Goal: Information Seeking & Learning: Learn about a topic

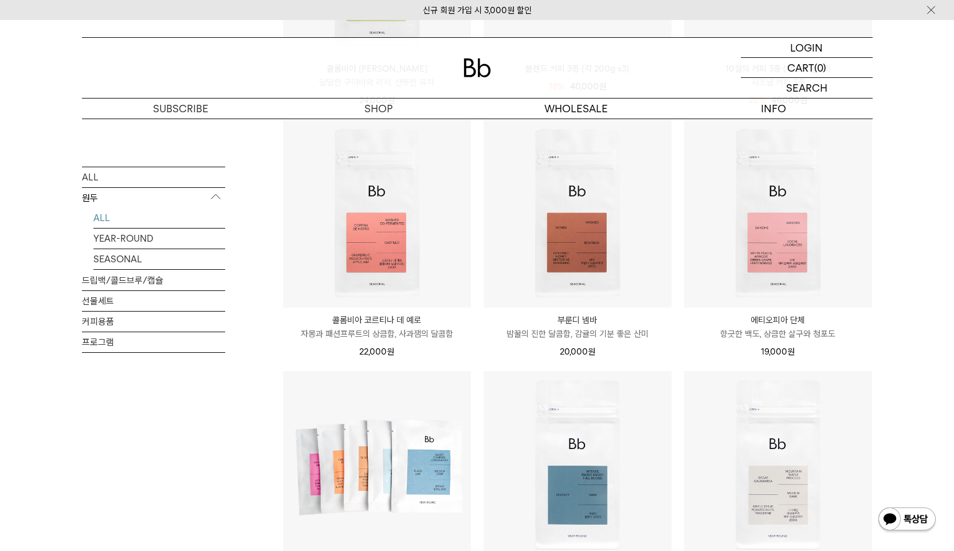
scroll to position [379, 0]
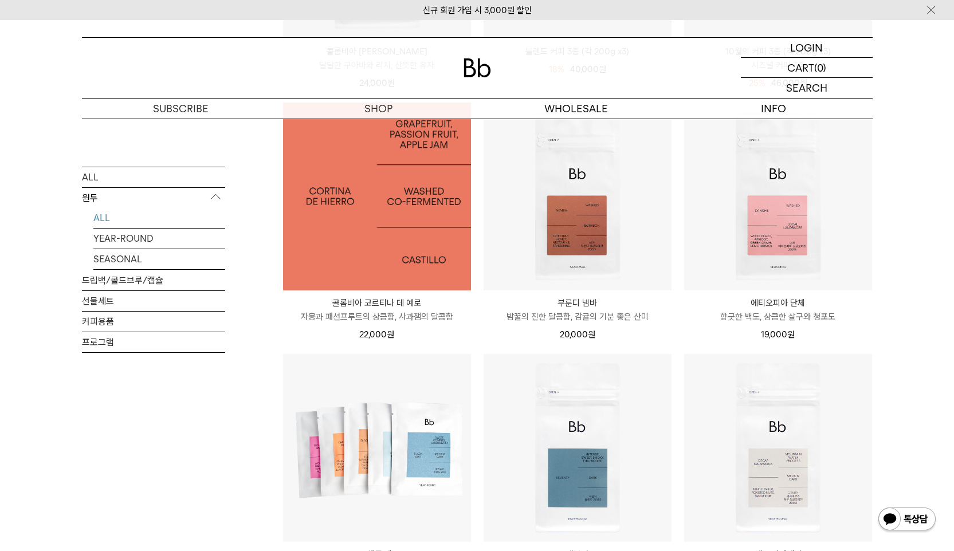
click at [448, 259] on img at bounding box center [377, 197] width 188 height 188
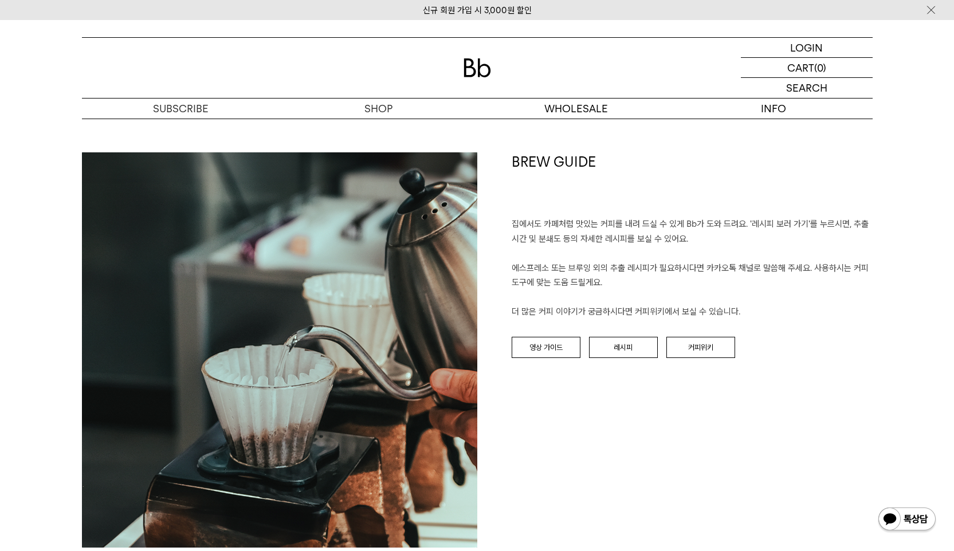
scroll to position [1258, 0]
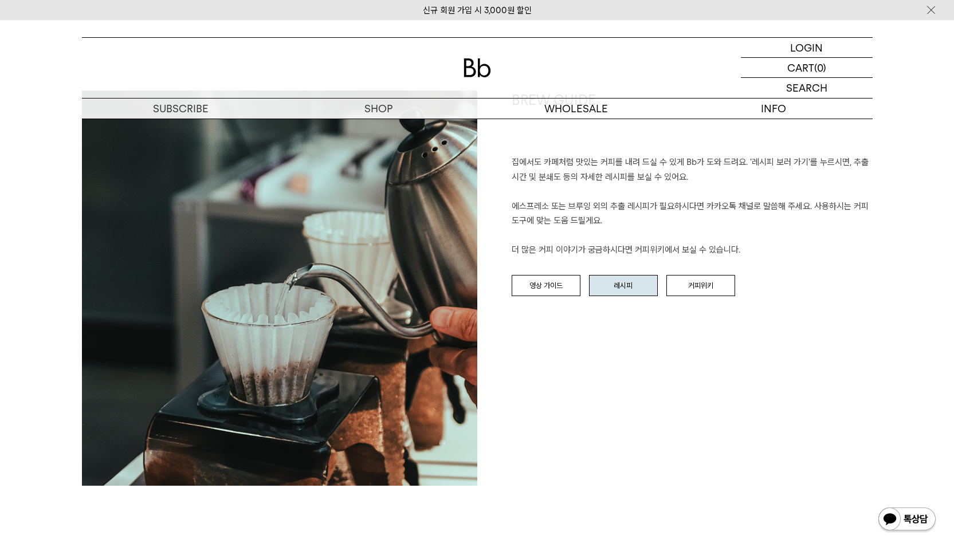
click at [619, 289] on link "레시피" at bounding box center [623, 286] width 69 height 22
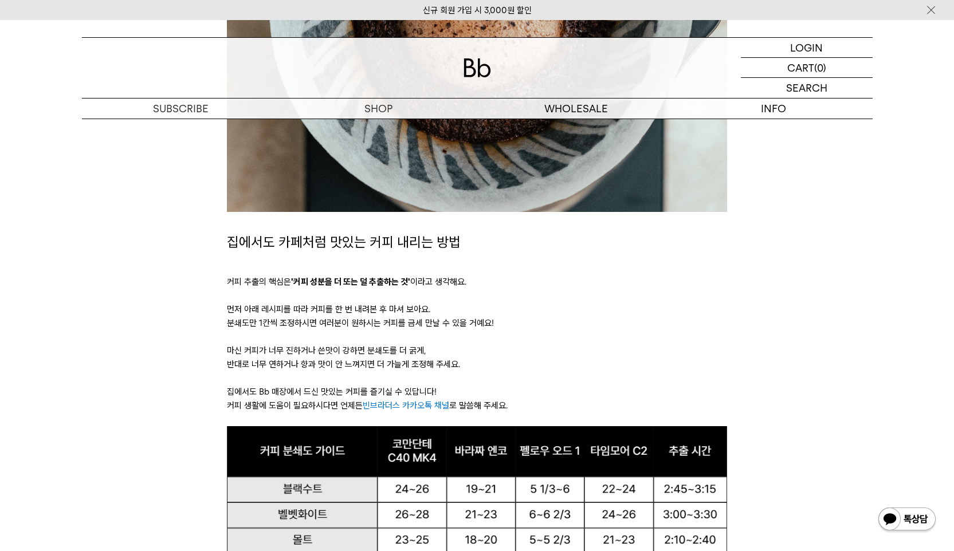
scroll to position [586, 0]
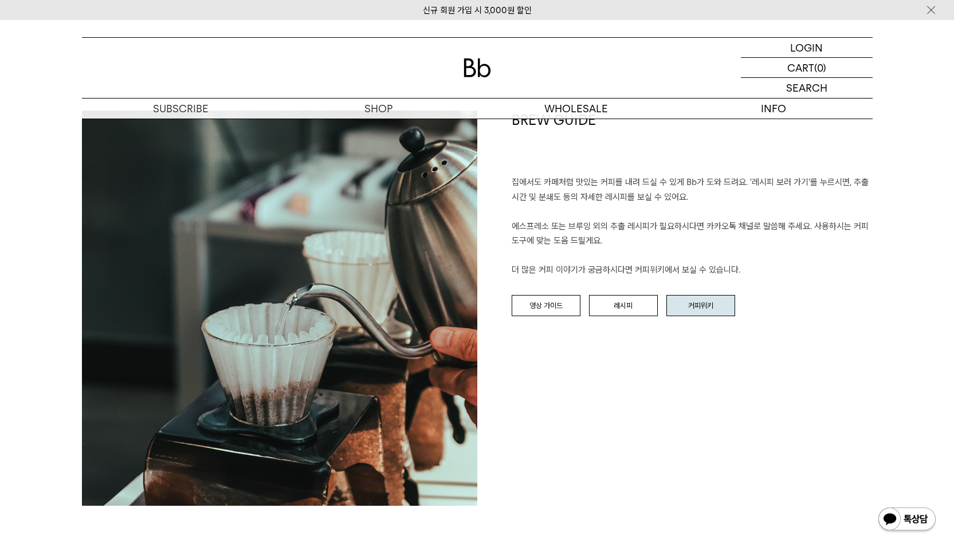
click at [688, 313] on link "커피위키" at bounding box center [700, 306] width 69 height 22
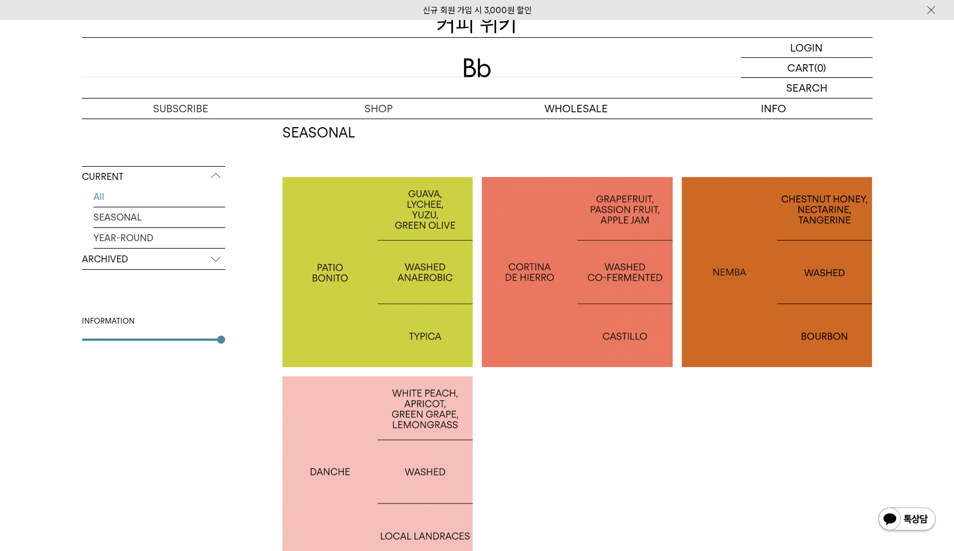
scroll to position [187, 0]
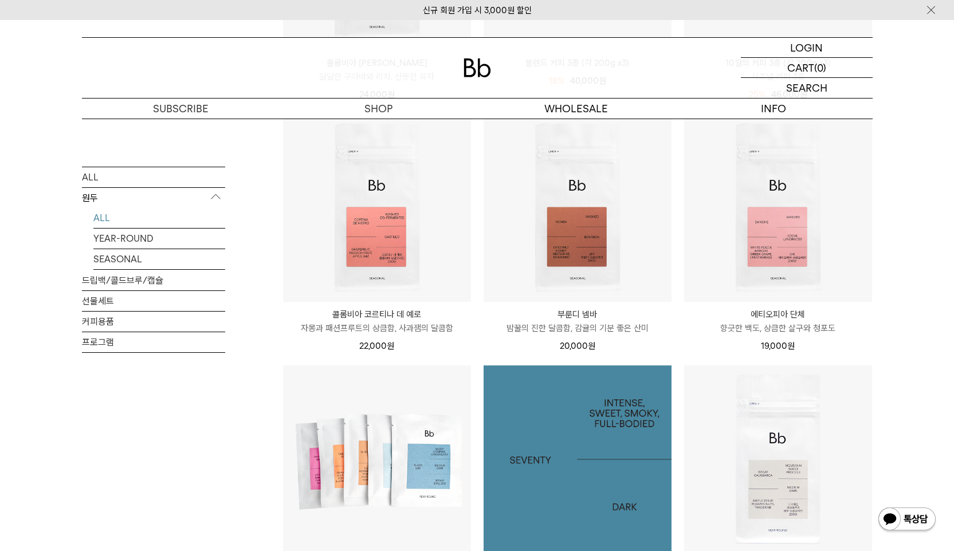
scroll to position [356, 0]
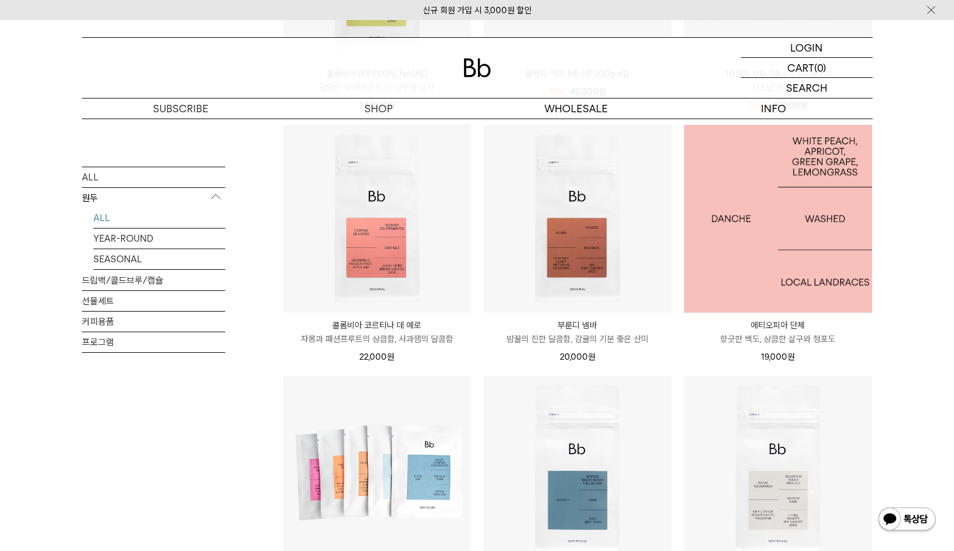
click at [718, 257] on img at bounding box center [778, 219] width 188 height 188
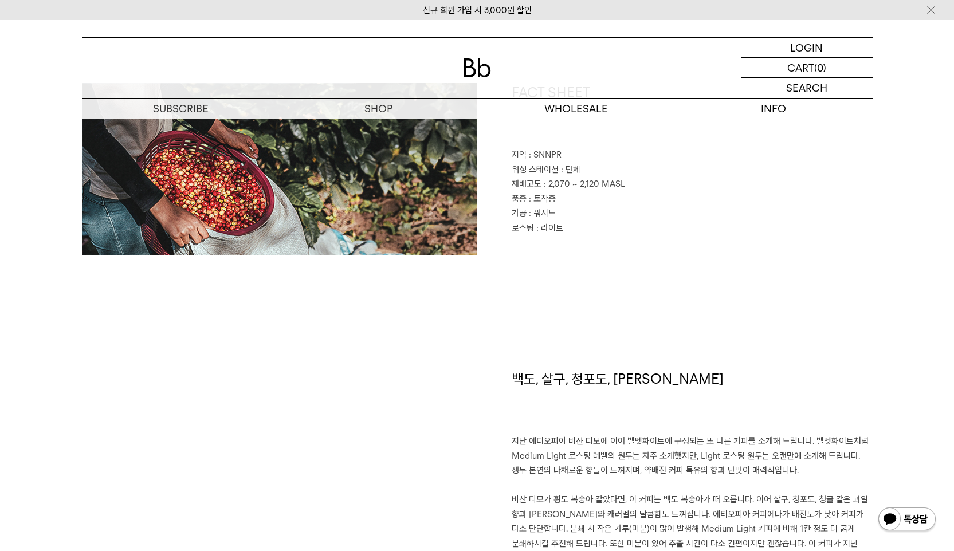
scroll to position [706, 0]
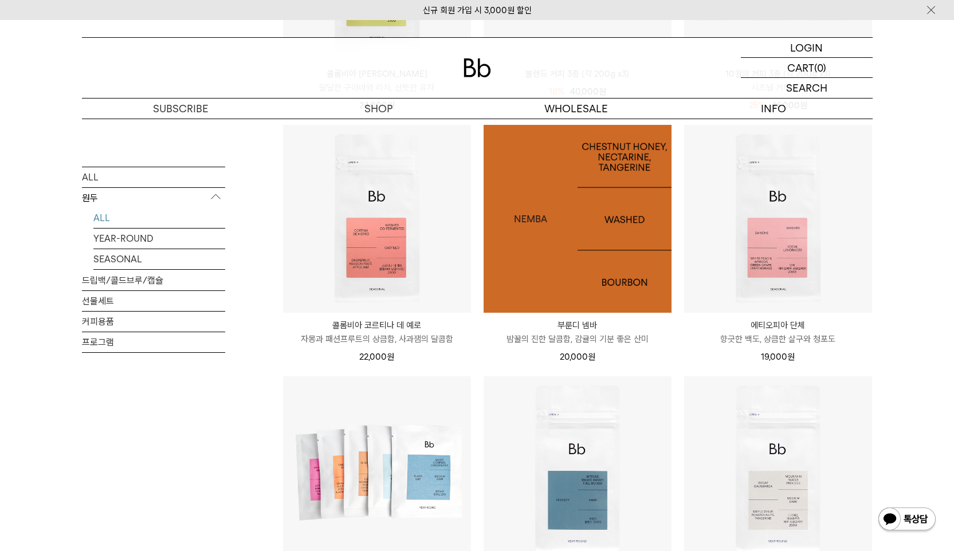
click at [552, 265] on img at bounding box center [577, 219] width 188 height 188
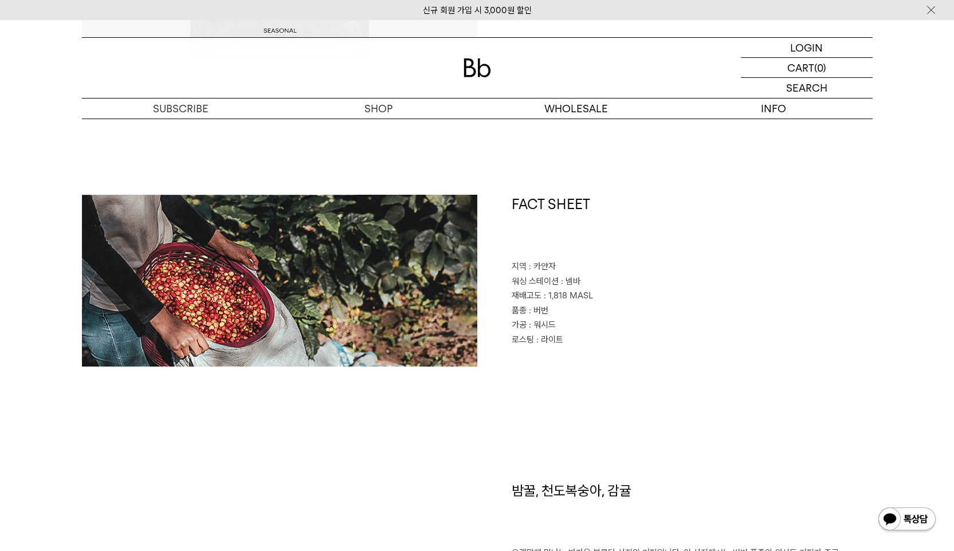
scroll to position [555, 0]
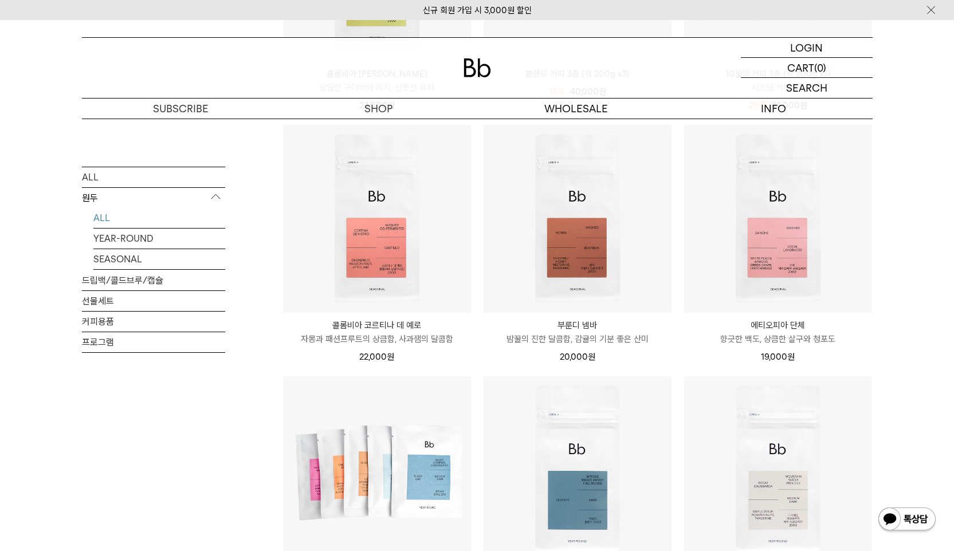
click at [414, 322] on p "콜롬비아 코르티나 데 예로" at bounding box center [377, 325] width 188 height 14
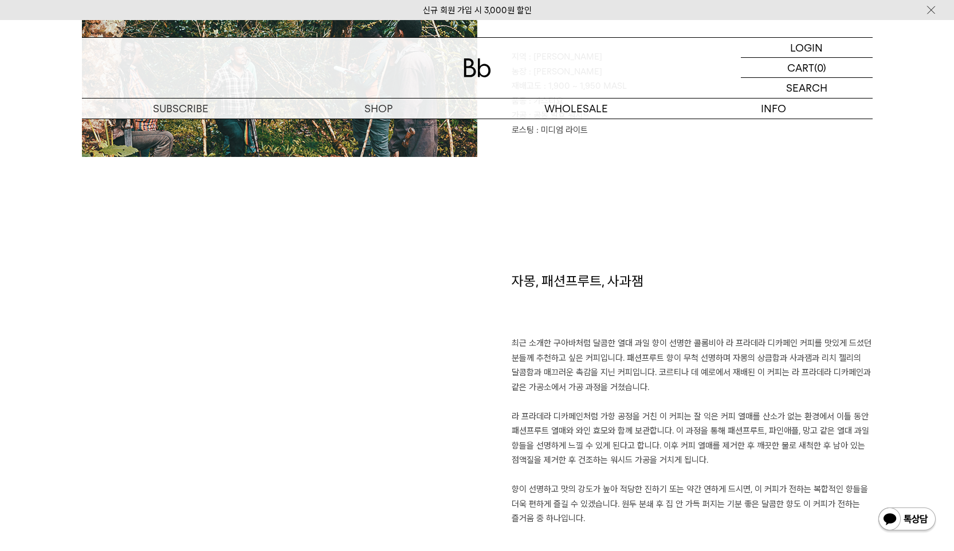
scroll to position [667, 0]
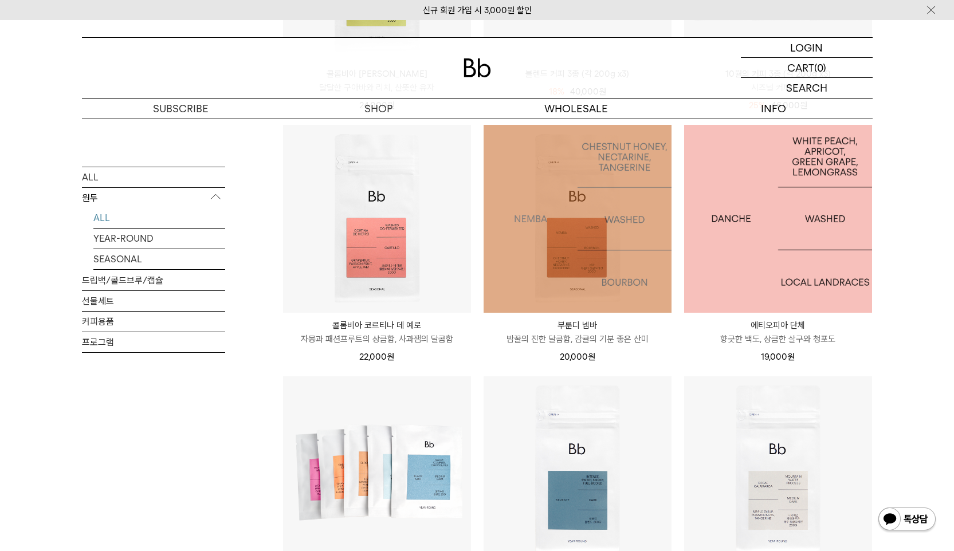
click at [725, 273] on img at bounding box center [778, 219] width 188 height 188
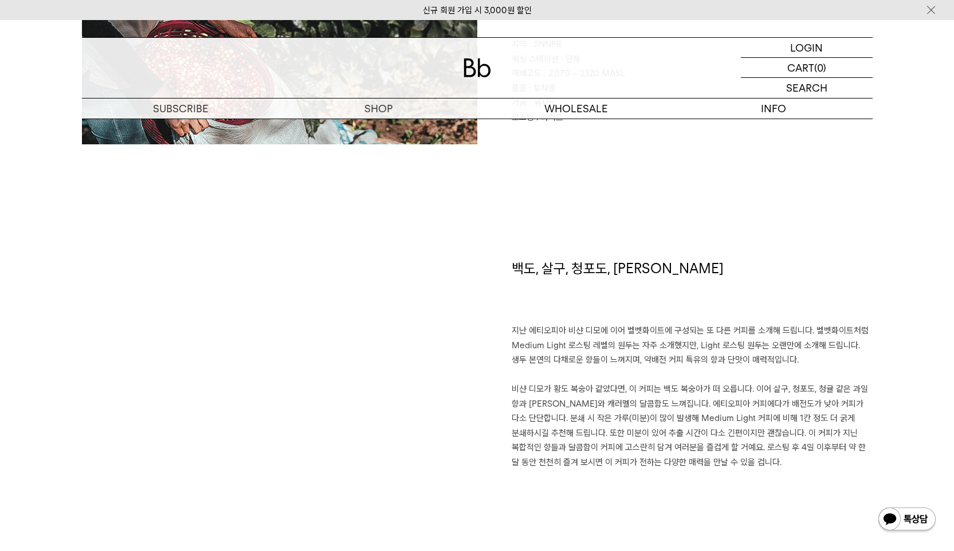
scroll to position [683, 0]
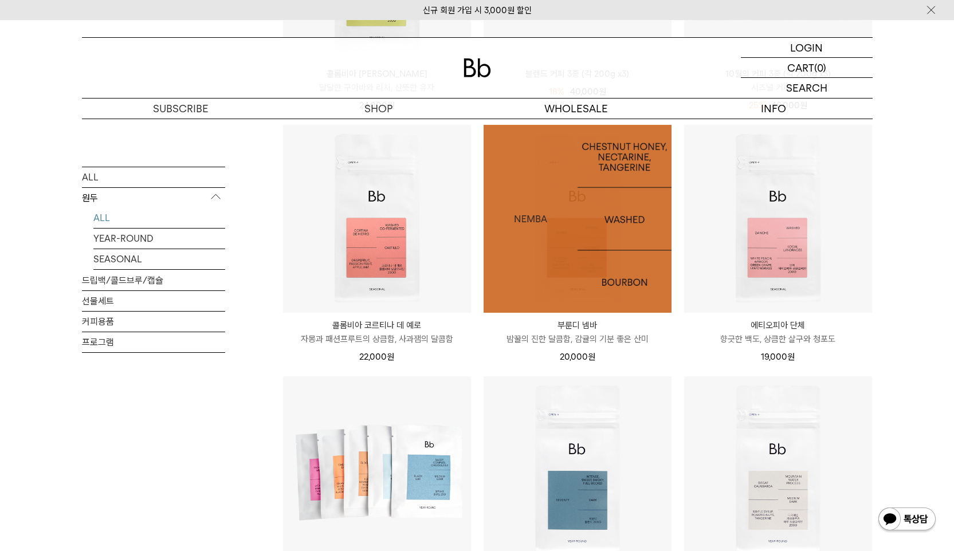
click at [535, 299] on img at bounding box center [577, 219] width 188 height 188
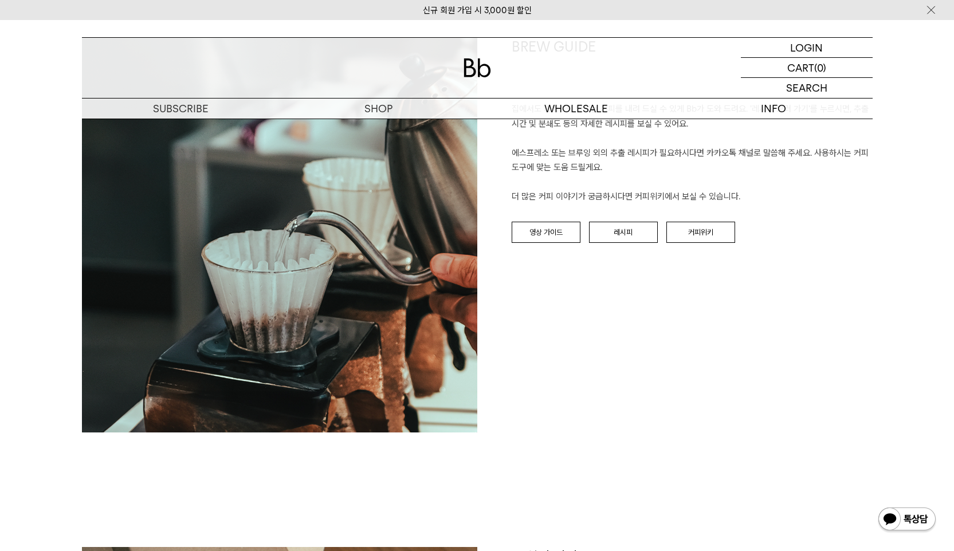
scroll to position [1348, 0]
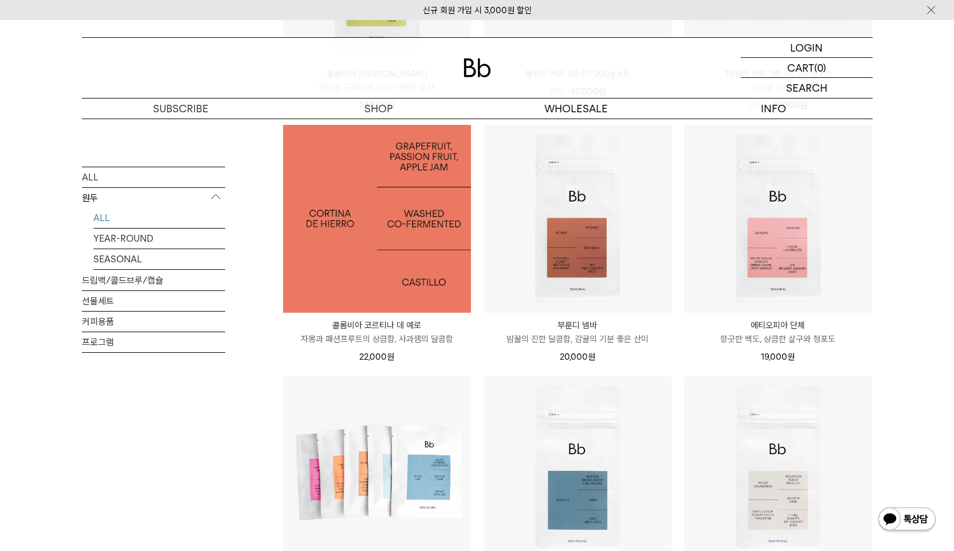
click at [454, 295] on img at bounding box center [377, 219] width 188 height 188
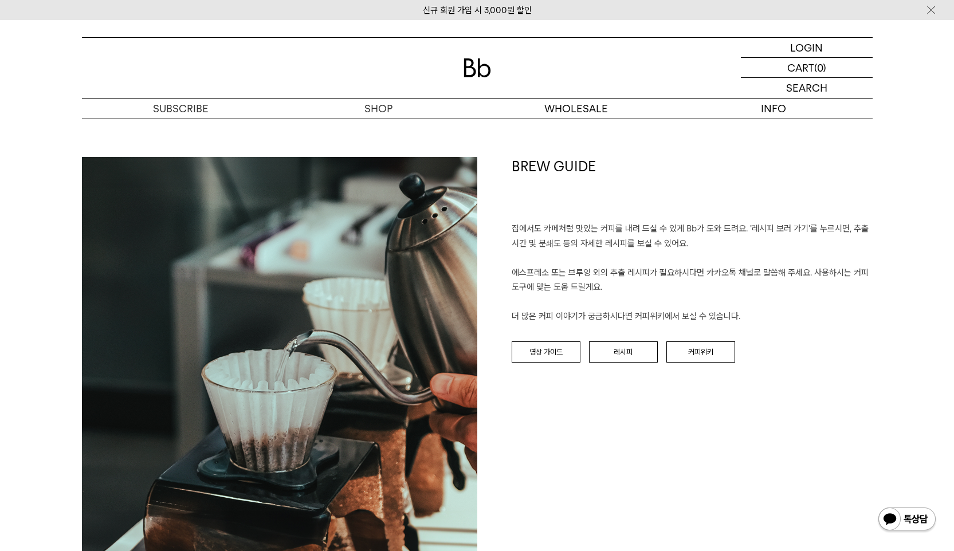
scroll to position [1246, 0]
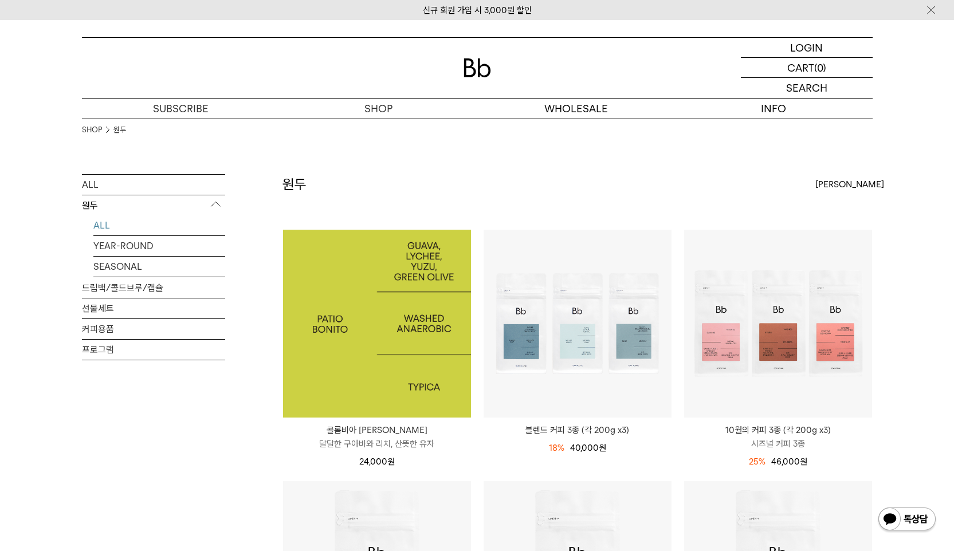
click at [385, 295] on img at bounding box center [377, 324] width 188 height 188
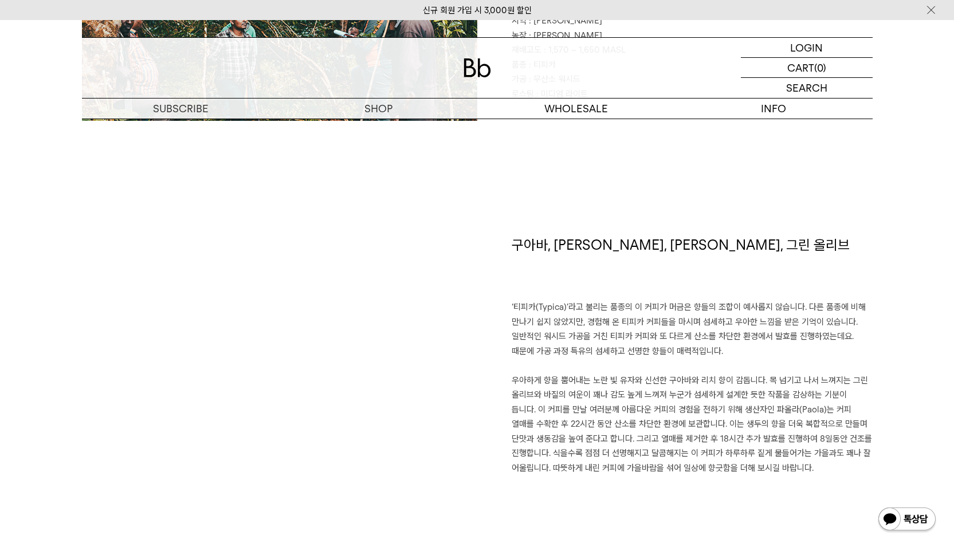
scroll to position [703, 0]
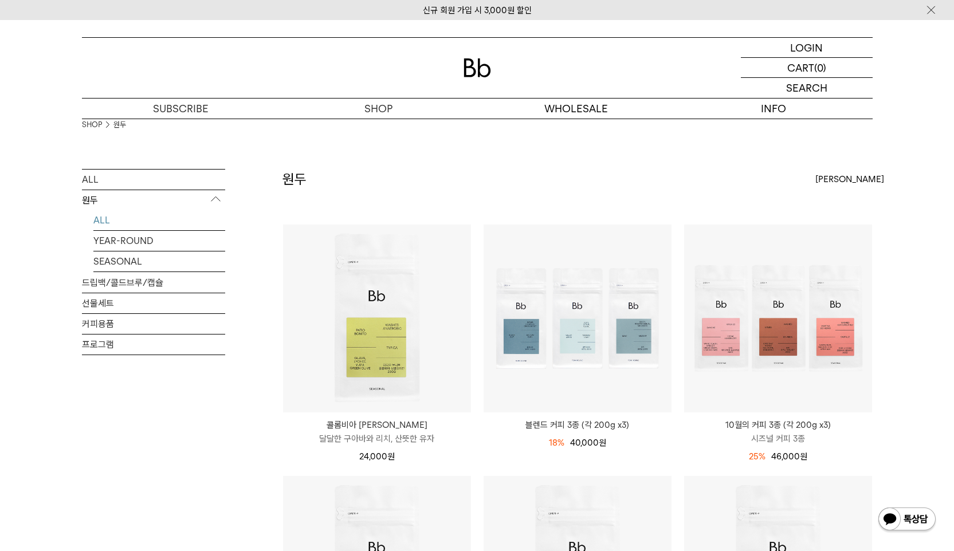
scroll to position [6, 0]
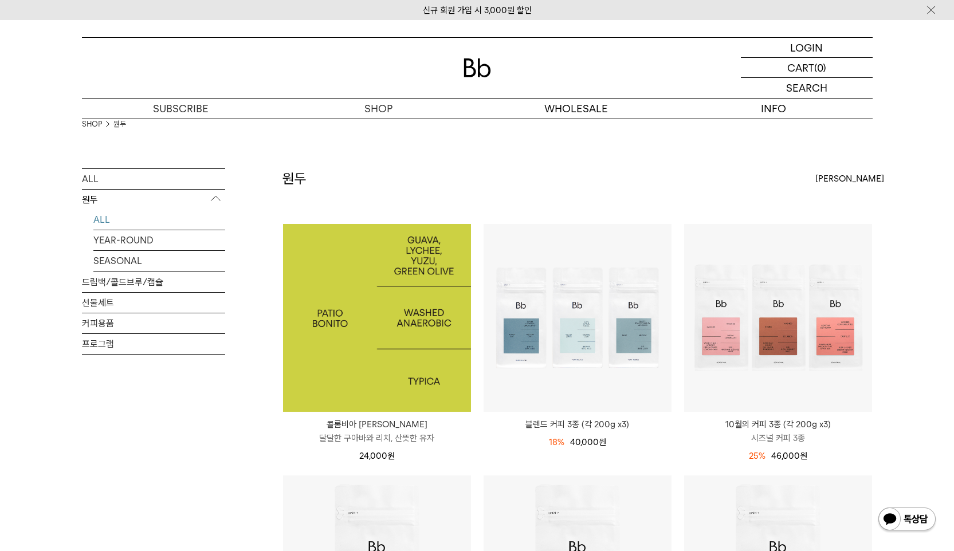
click at [361, 321] on img at bounding box center [377, 318] width 188 height 188
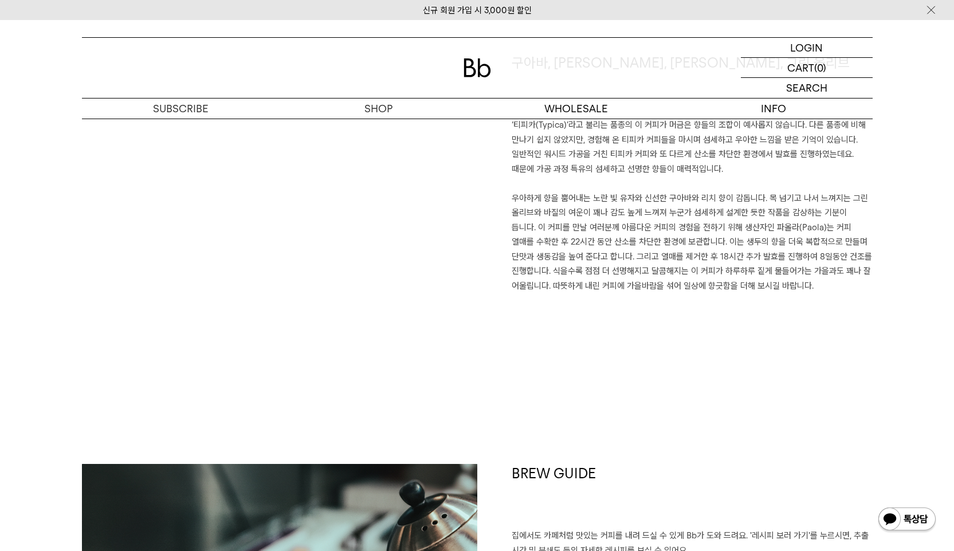
scroll to position [1048, 0]
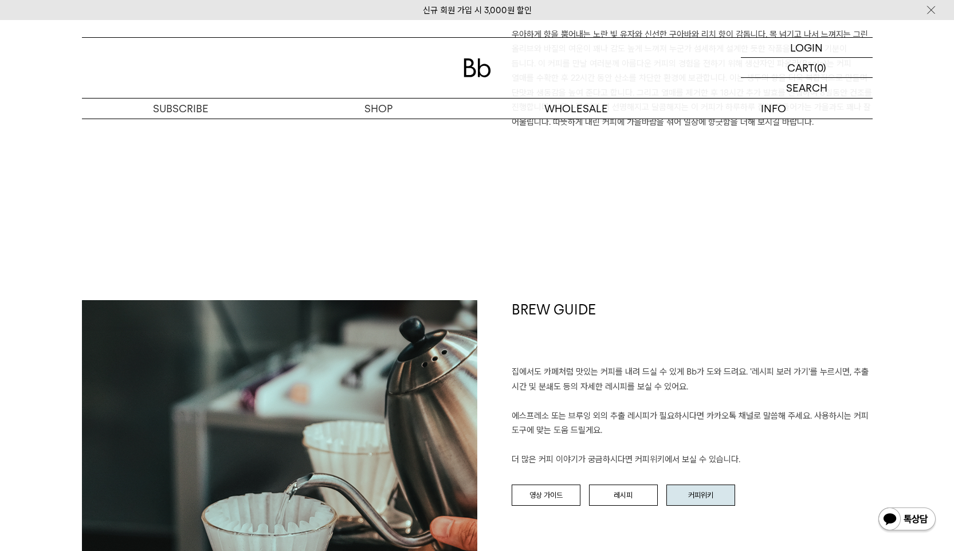
click at [691, 505] on link "커피위키" at bounding box center [700, 496] width 69 height 22
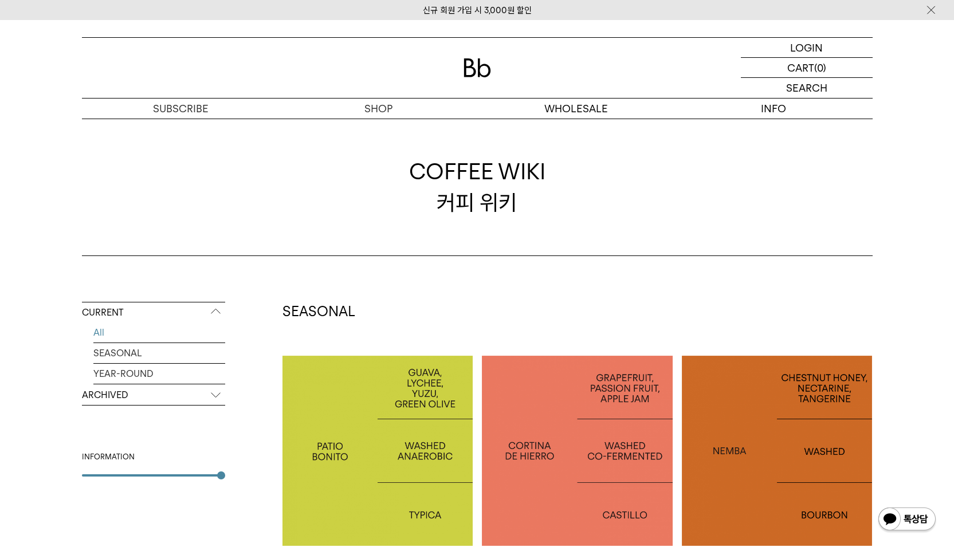
click at [184, 385] on p "ARCHIVED" at bounding box center [153, 395] width 143 height 21
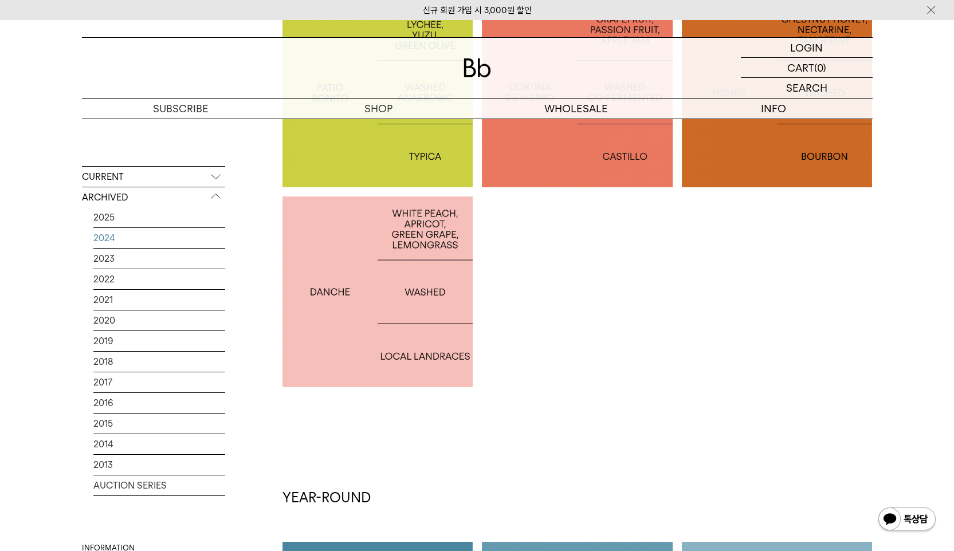
scroll to position [596, 0]
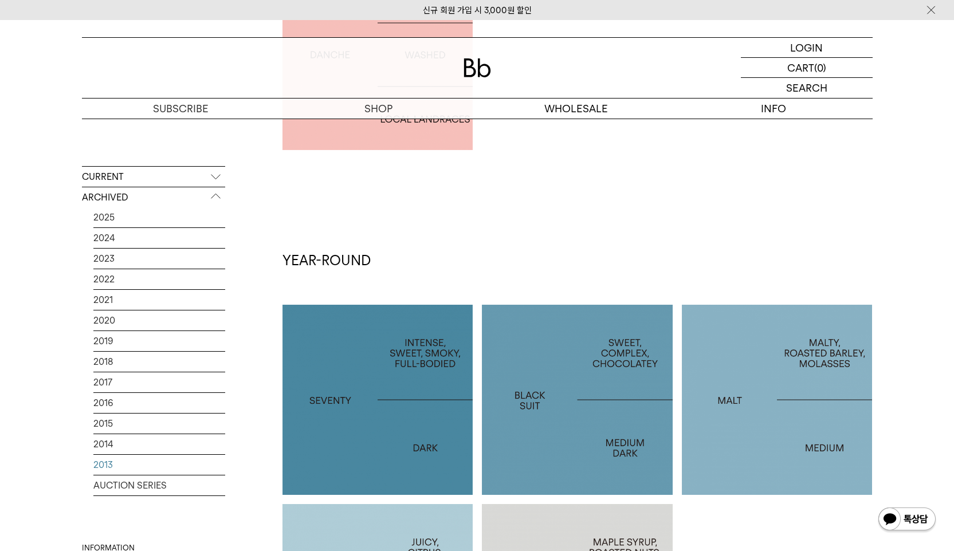
click at [176, 475] on link "2013" at bounding box center [159, 465] width 132 height 20
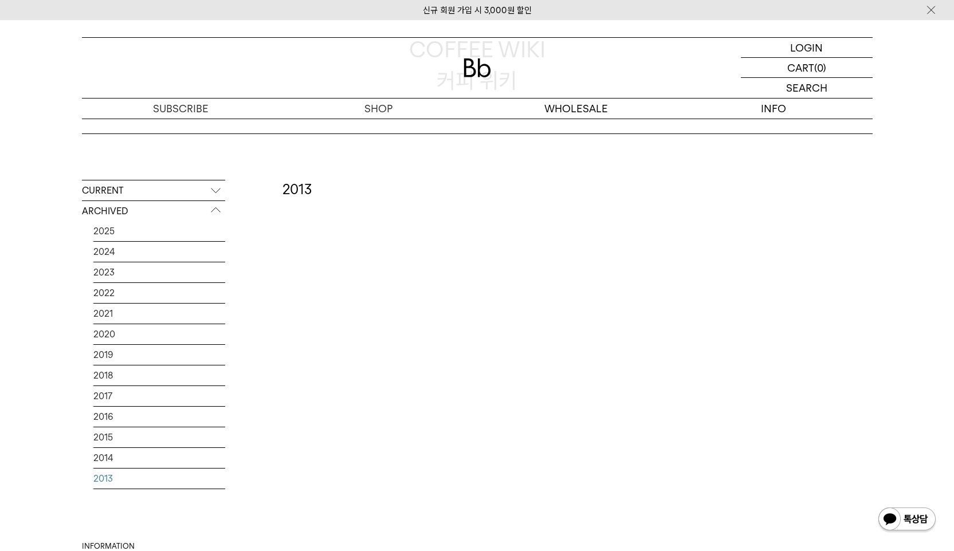
scroll to position [286, 0]
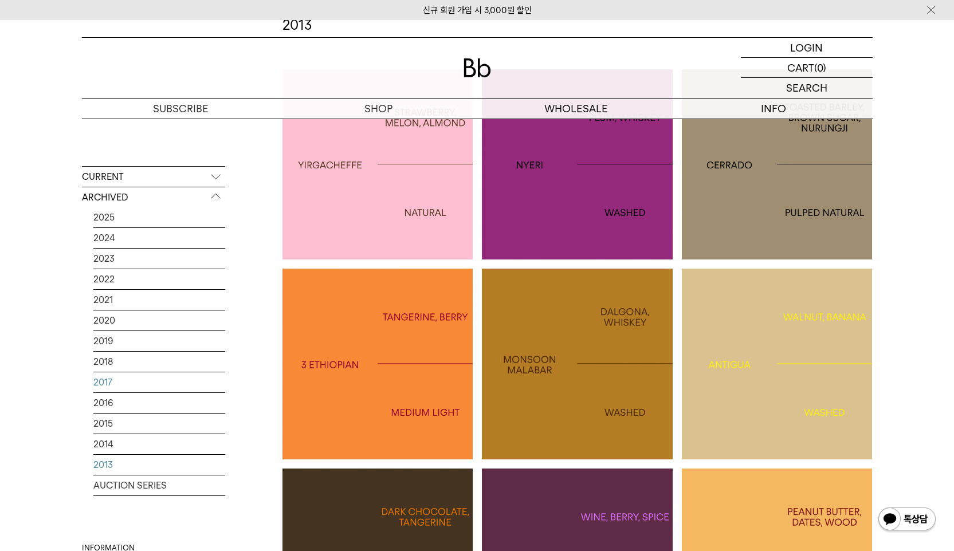
click at [139, 392] on link "2017" at bounding box center [159, 382] width 132 height 20
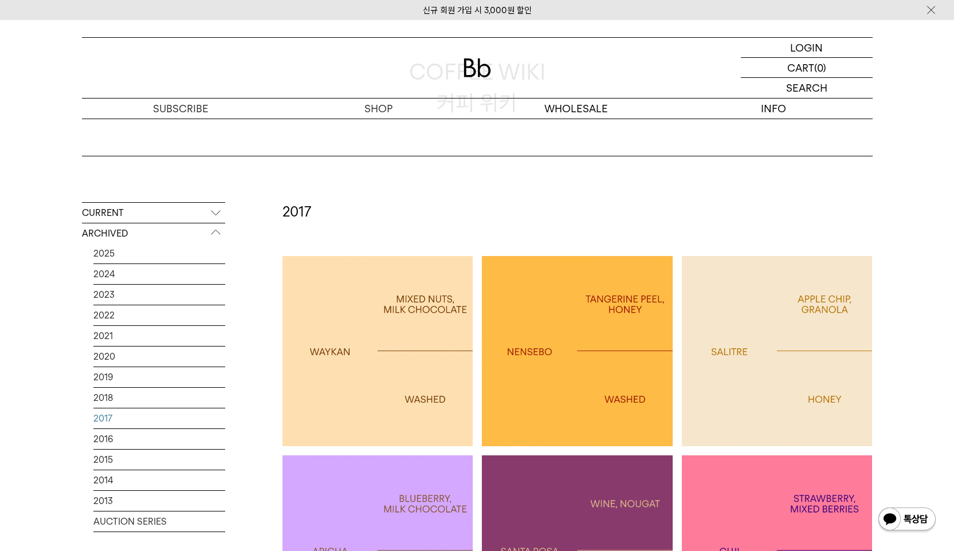
scroll to position [101, 0]
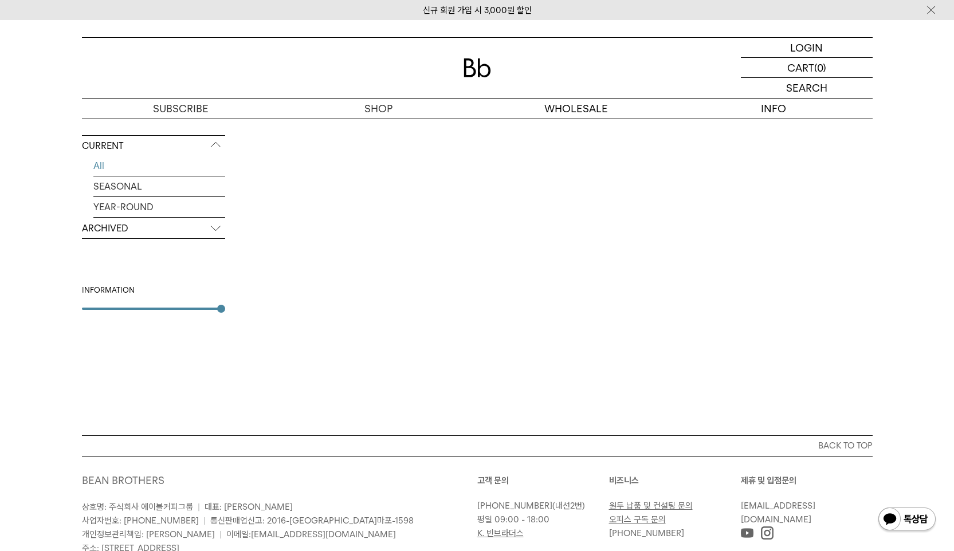
scroll to position [556, 0]
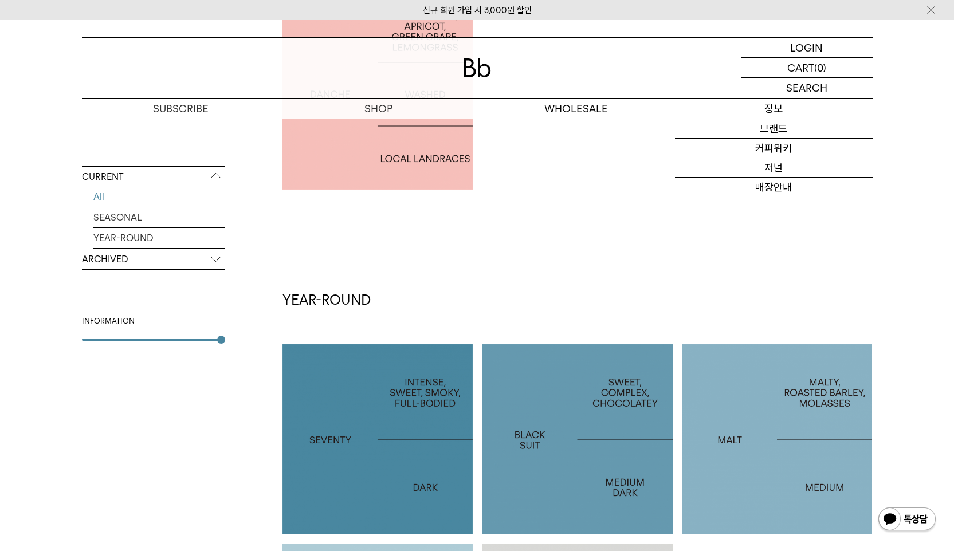
click at [762, 112] on p "정보" at bounding box center [774, 109] width 198 height 20
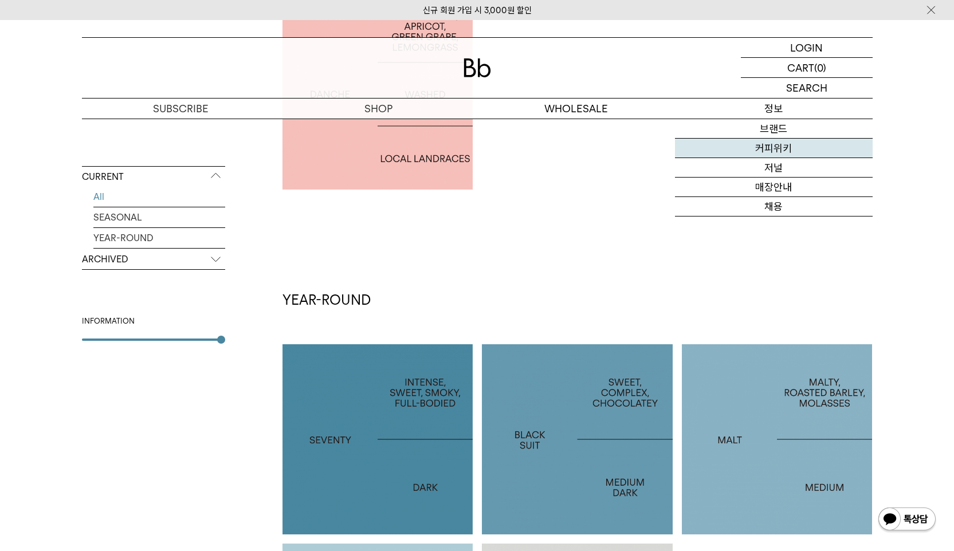
click at [769, 152] on link "커피위키" at bounding box center [774, 148] width 198 height 19
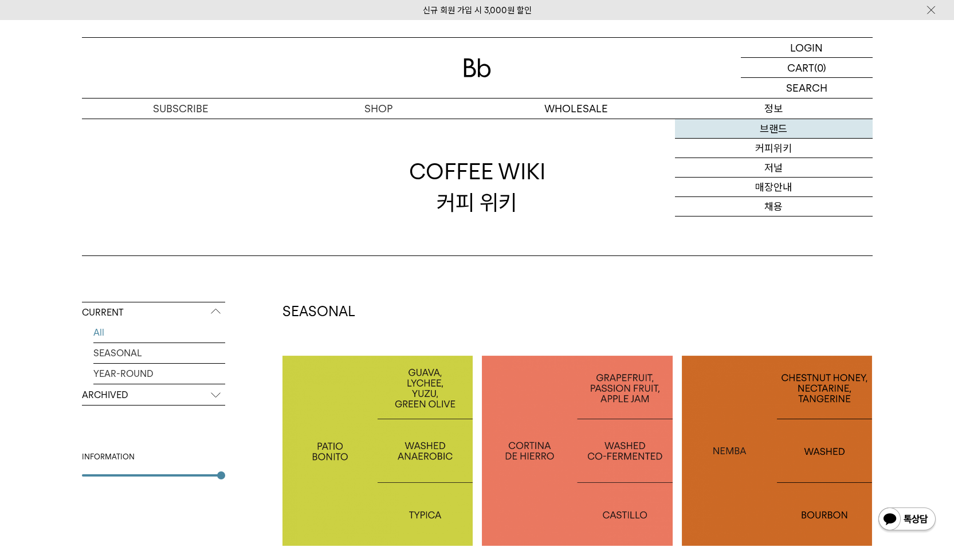
click at [776, 124] on link "브랜드" at bounding box center [774, 128] width 198 height 19
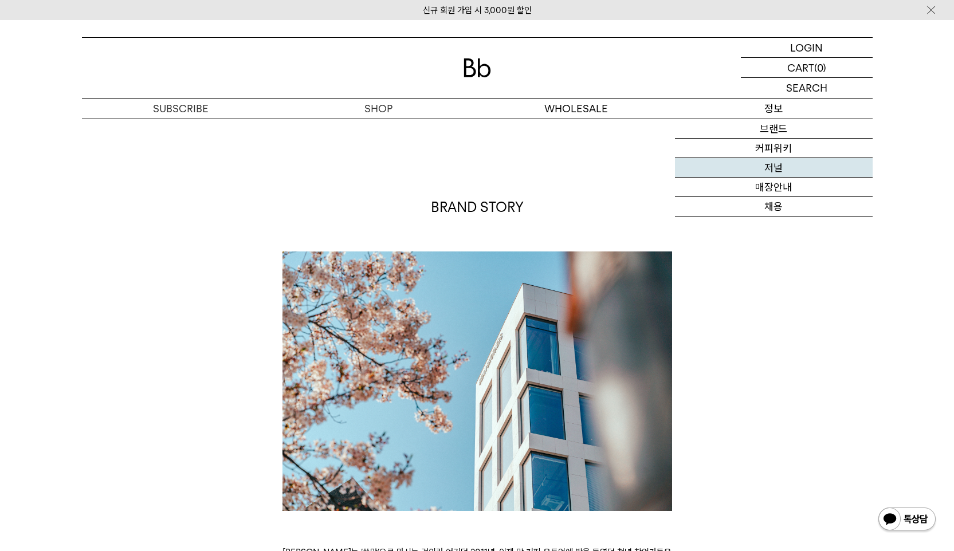
click at [782, 175] on link "저널" at bounding box center [774, 167] width 198 height 19
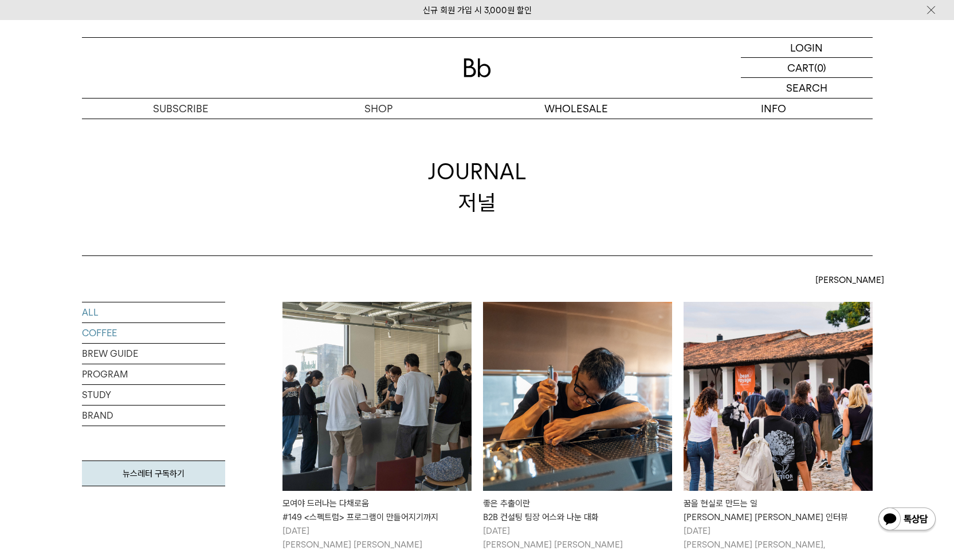
click at [140, 335] on link "COFFEE" at bounding box center [153, 333] width 143 height 20
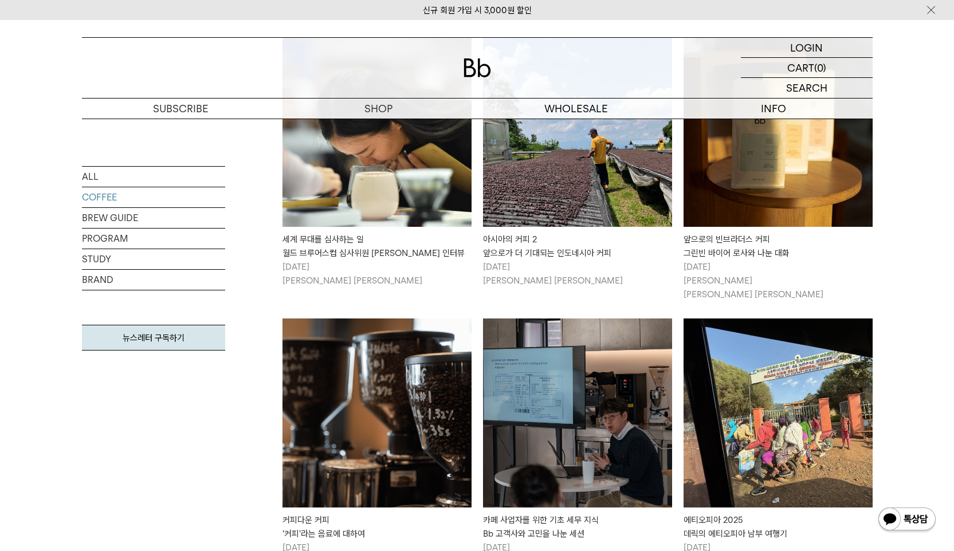
scroll to position [803, 0]
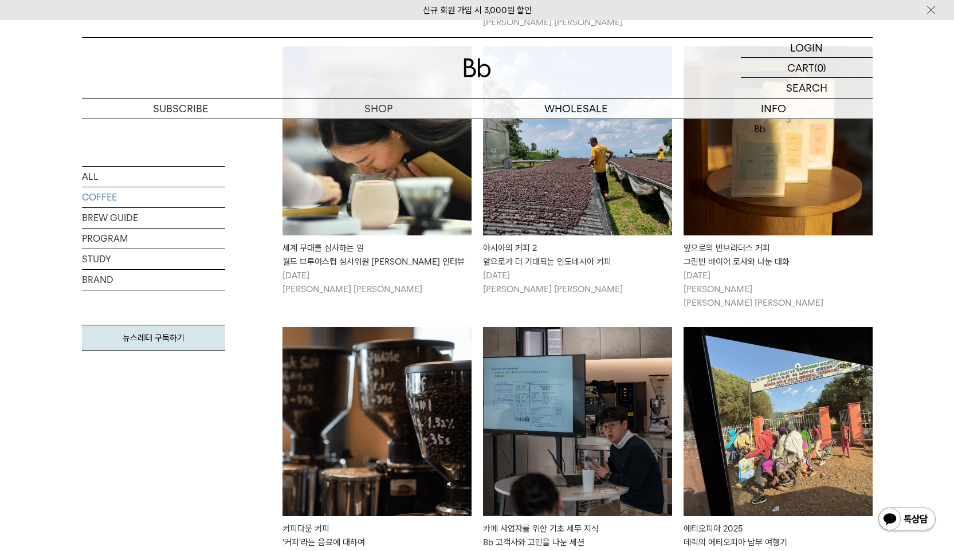
click at [433, 269] on p "2025/06/18 김민수 Derek" at bounding box center [376, 282] width 189 height 27
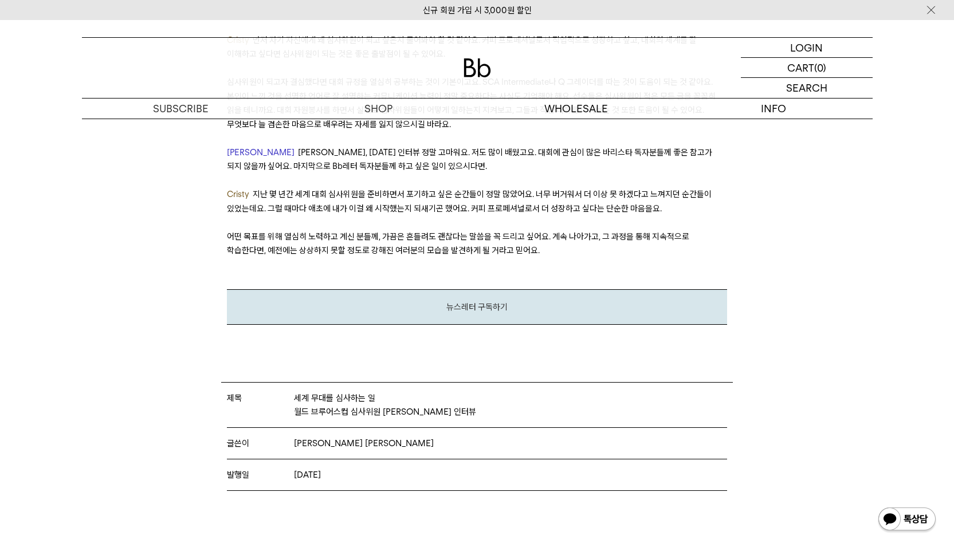
scroll to position [6474, 0]
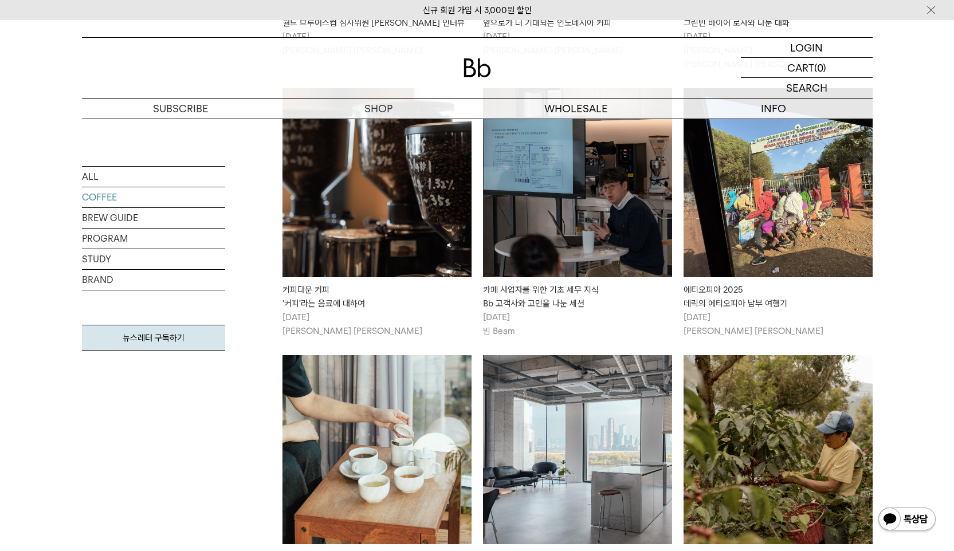
scroll to position [1036, 0]
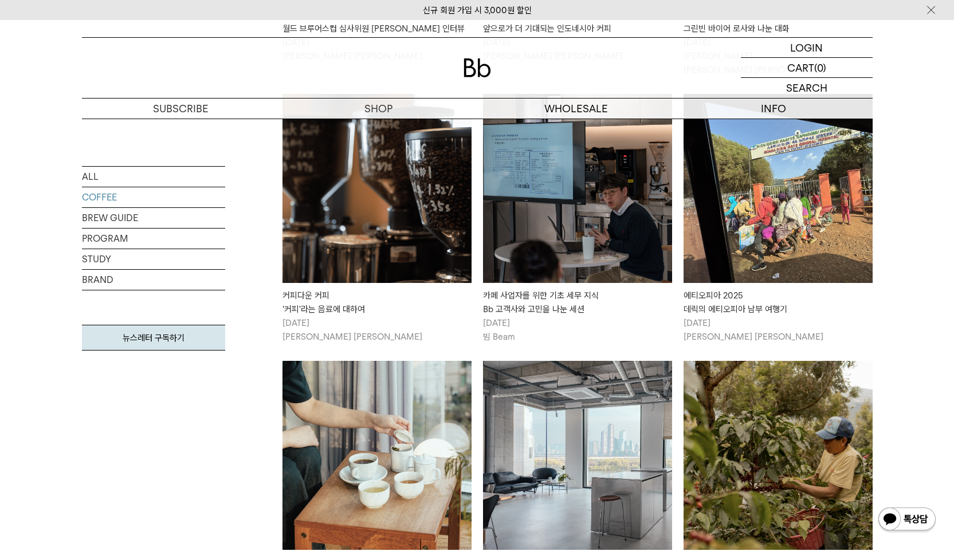
click at [578, 299] on div "카페 사업자를 위한 기초 세무 지식 Bb 고객사와 고민을 나눈 세션" at bounding box center [577, 302] width 189 height 27
click at [411, 249] on img at bounding box center [376, 188] width 189 height 189
click at [417, 238] on img at bounding box center [376, 188] width 189 height 189
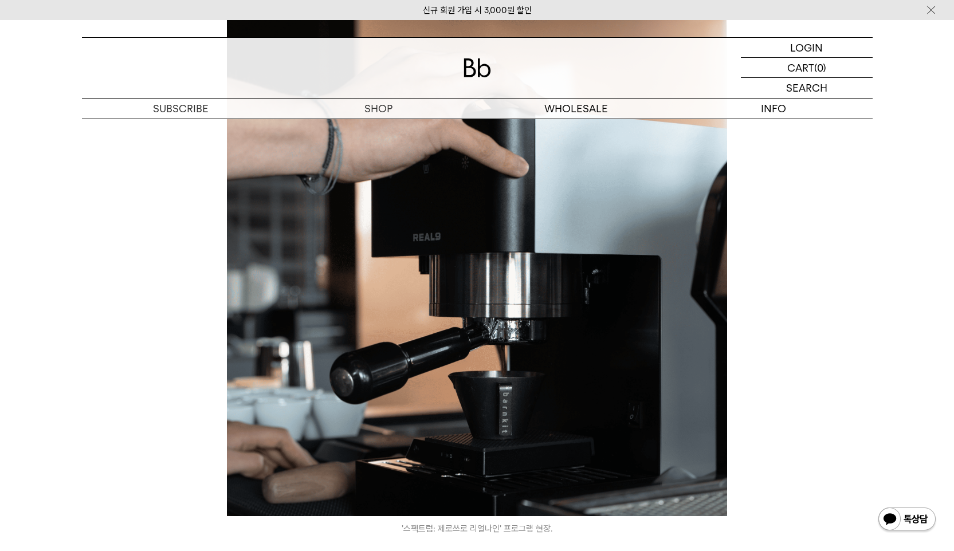
scroll to position [1804, 0]
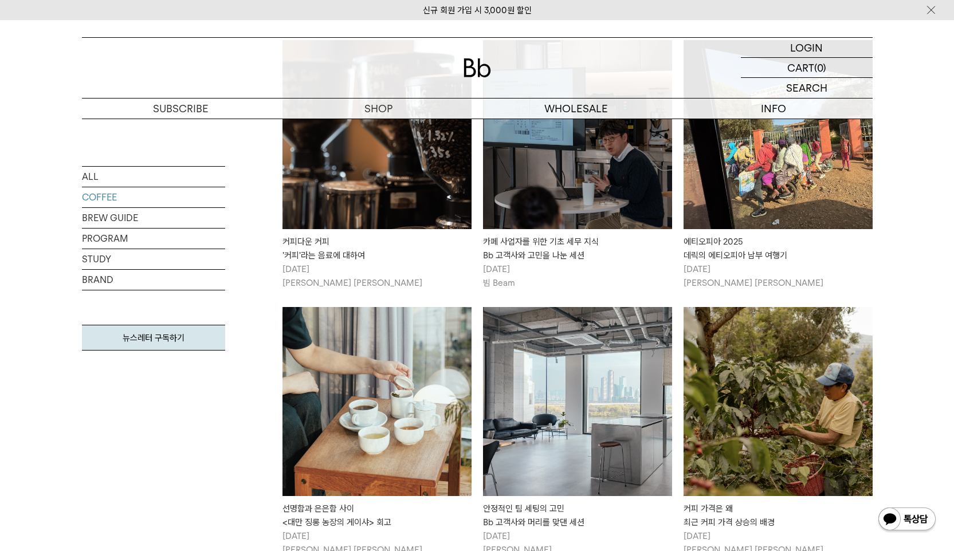
scroll to position [1097, 0]
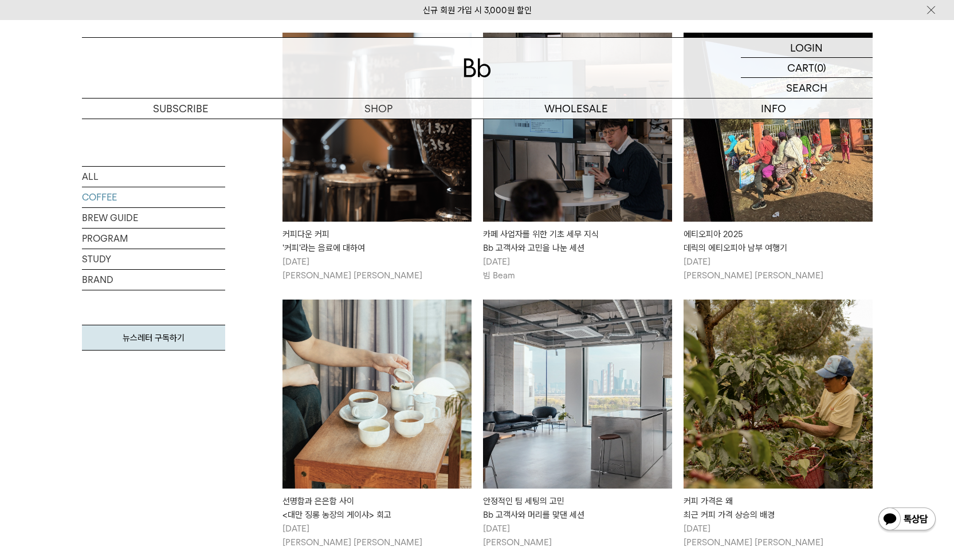
click at [749, 195] on img at bounding box center [777, 127] width 189 height 189
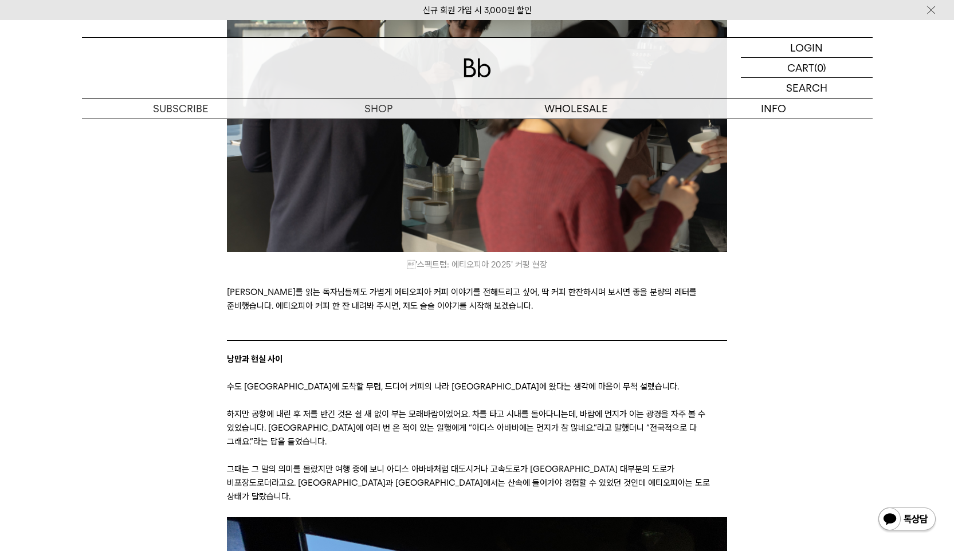
scroll to position [1088, 0]
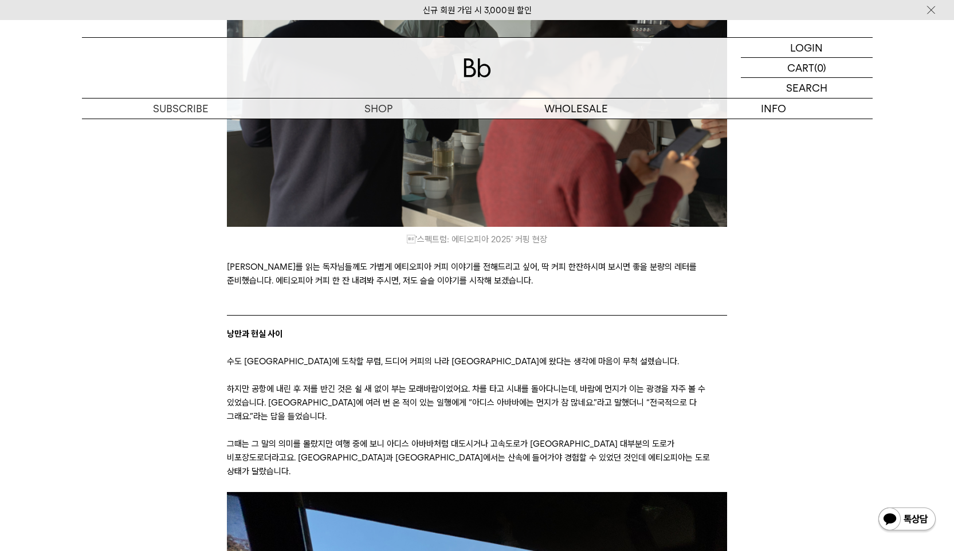
click at [931, 11] on img at bounding box center [930, 10] width 11 height 12
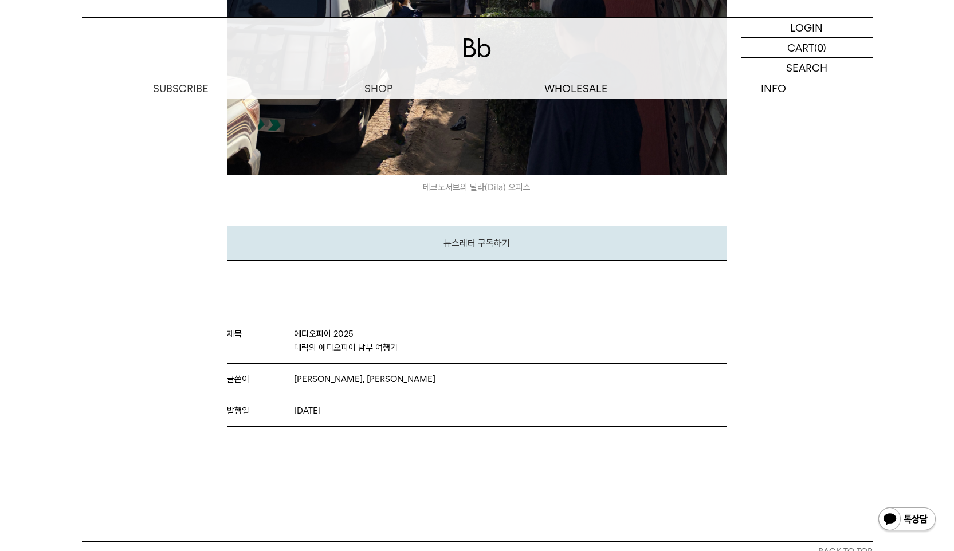
scroll to position [6185, 0]
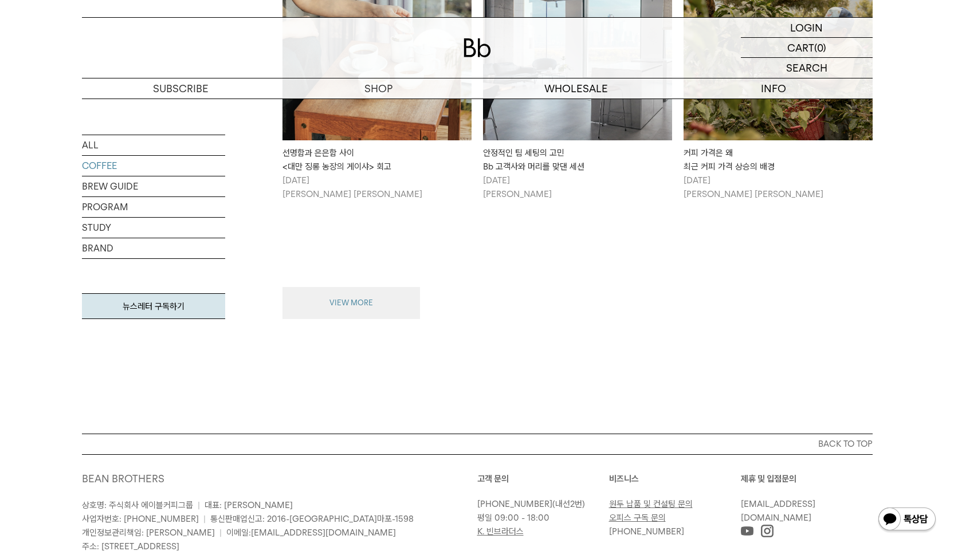
click at [397, 295] on button "VIEW MORE" at bounding box center [350, 303] width 137 height 32
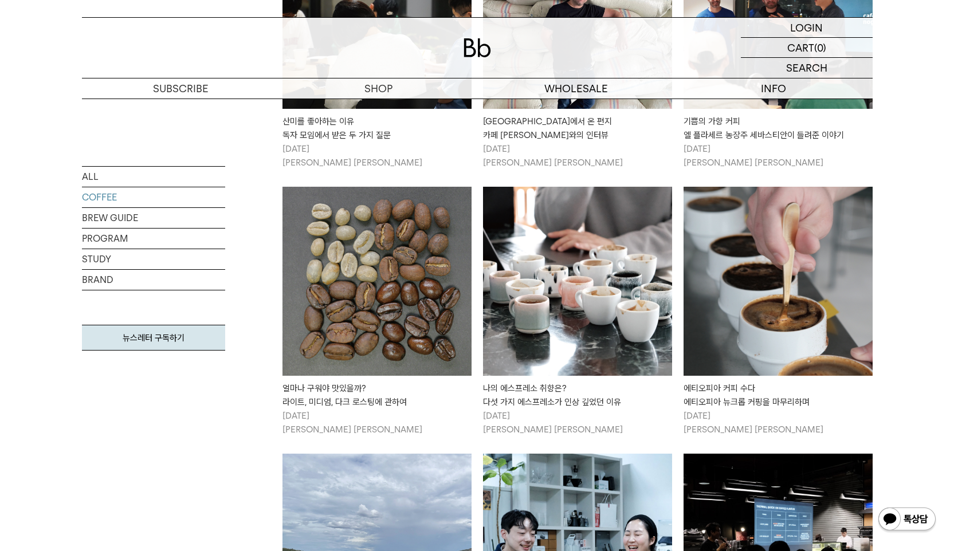
scroll to position [1982, 0]
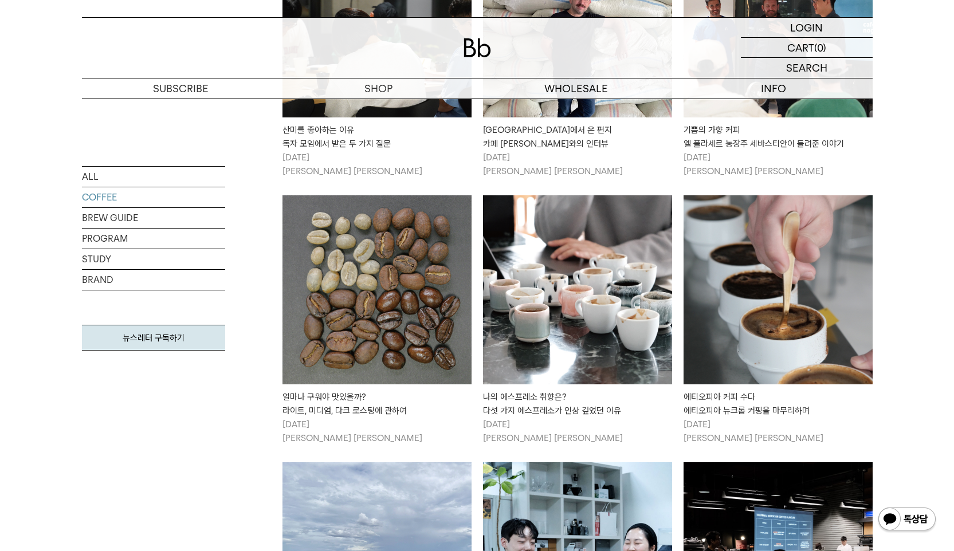
click at [698, 312] on img at bounding box center [777, 289] width 189 height 189
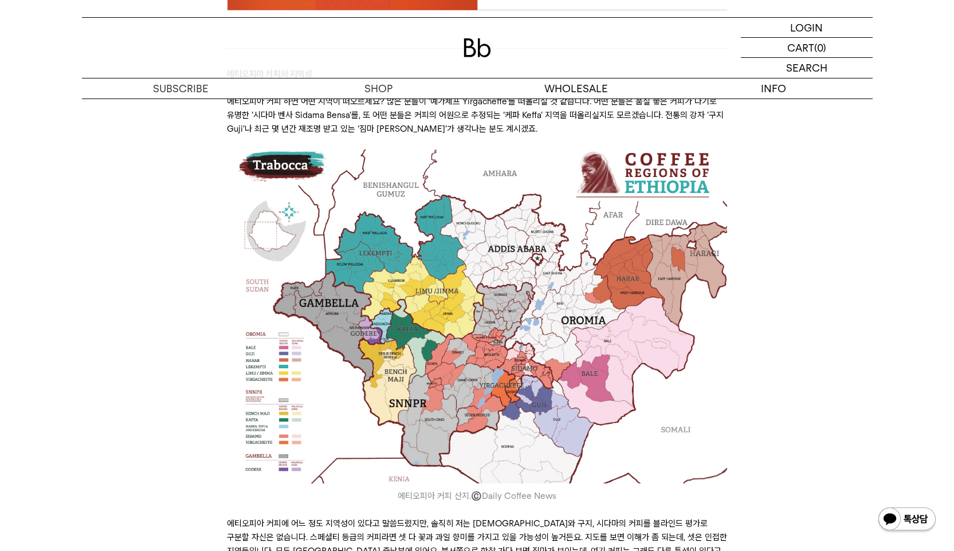
scroll to position [2112, 0]
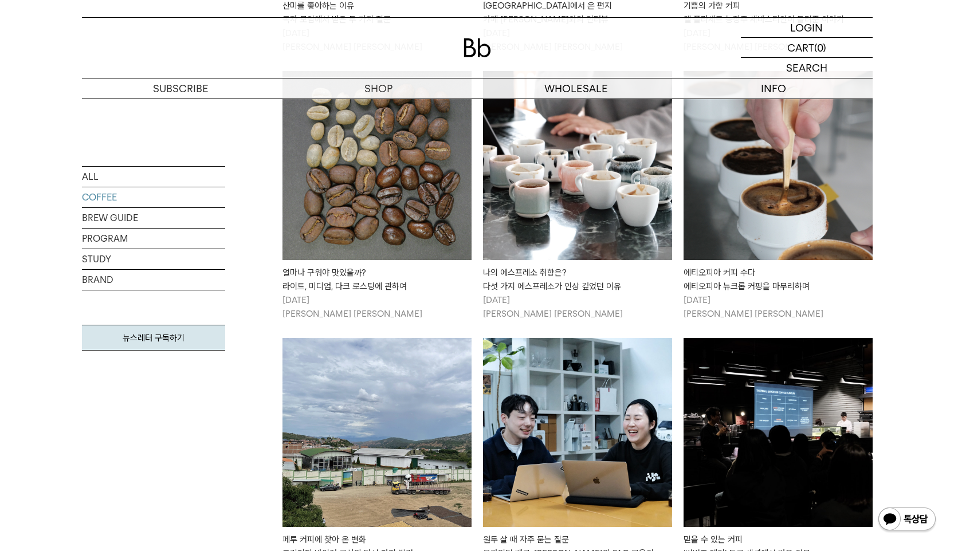
scroll to position [2131, 0]
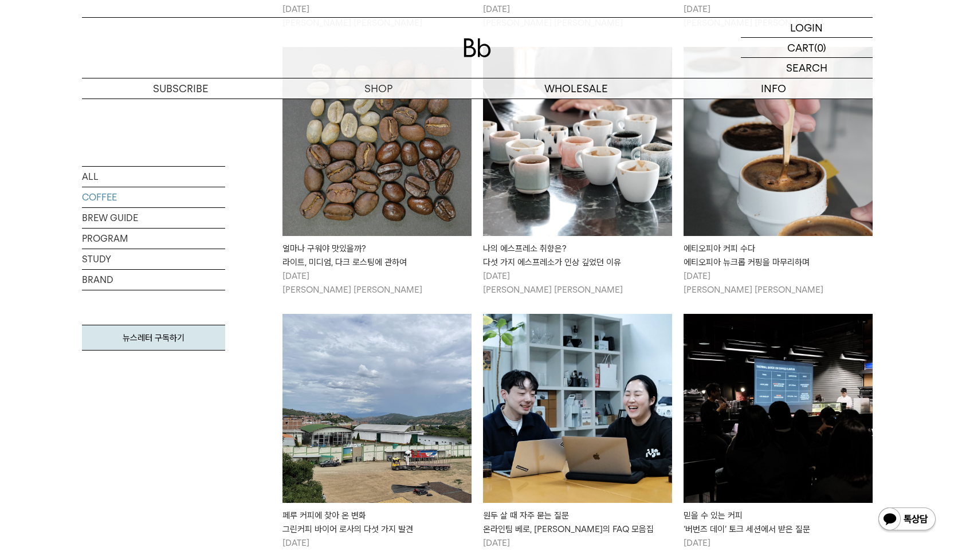
click at [432, 193] on img at bounding box center [376, 141] width 189 height 189
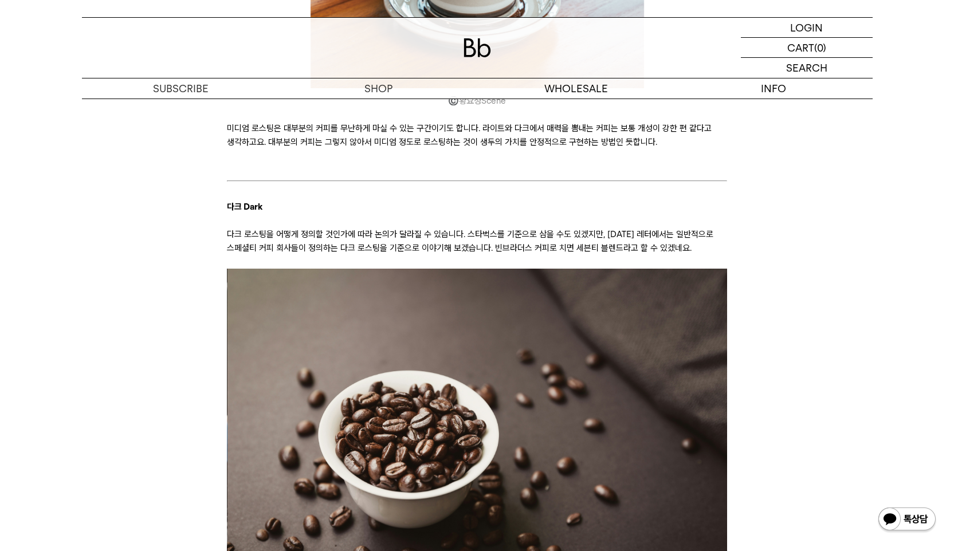
scroll to position [1908, 0]
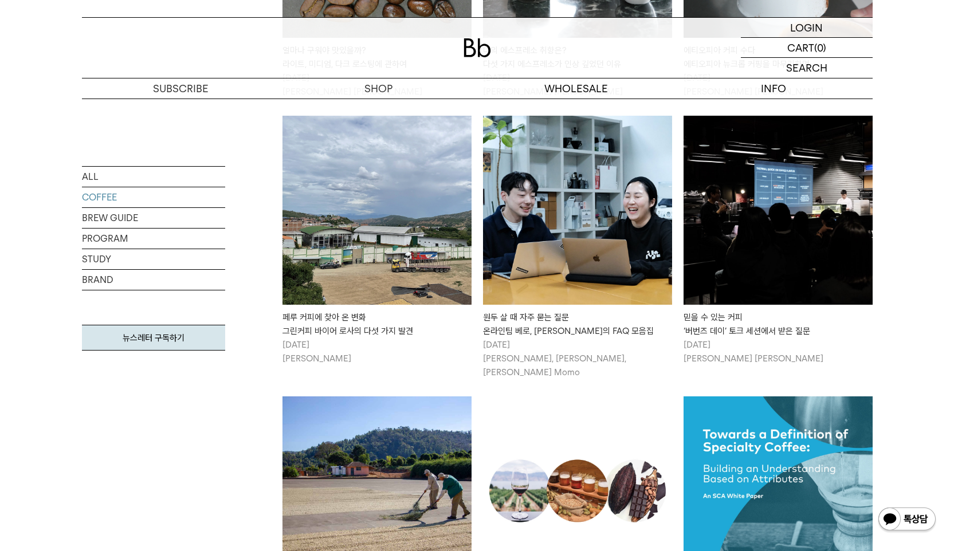
scroll to position [2386, 0]
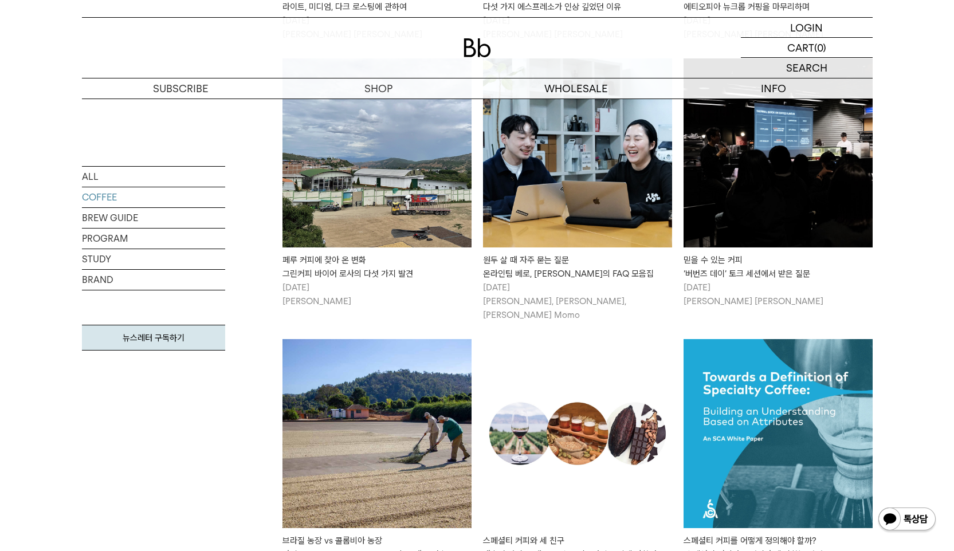
click at [729, 200] on img at bounding box center [777, 152] width 189 height 189
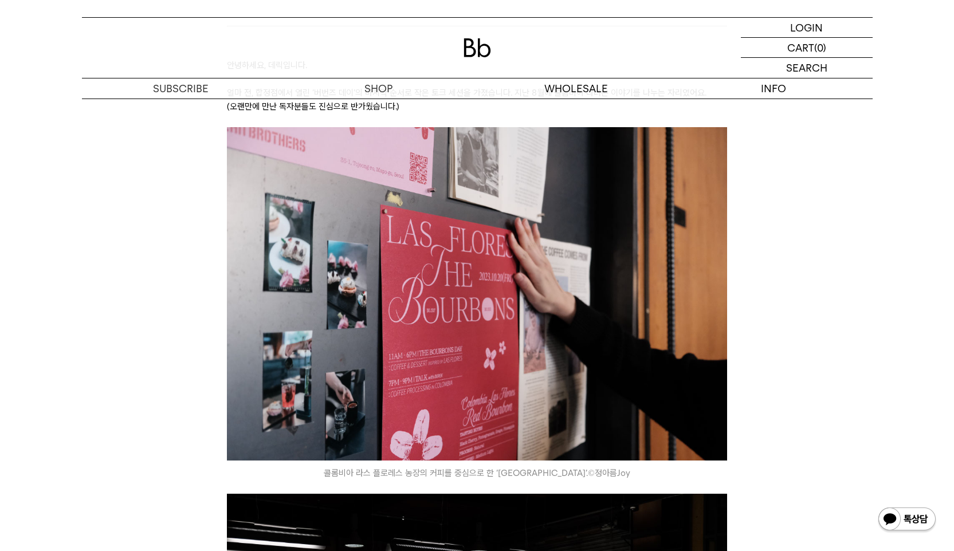
scroll to position [255, 0]
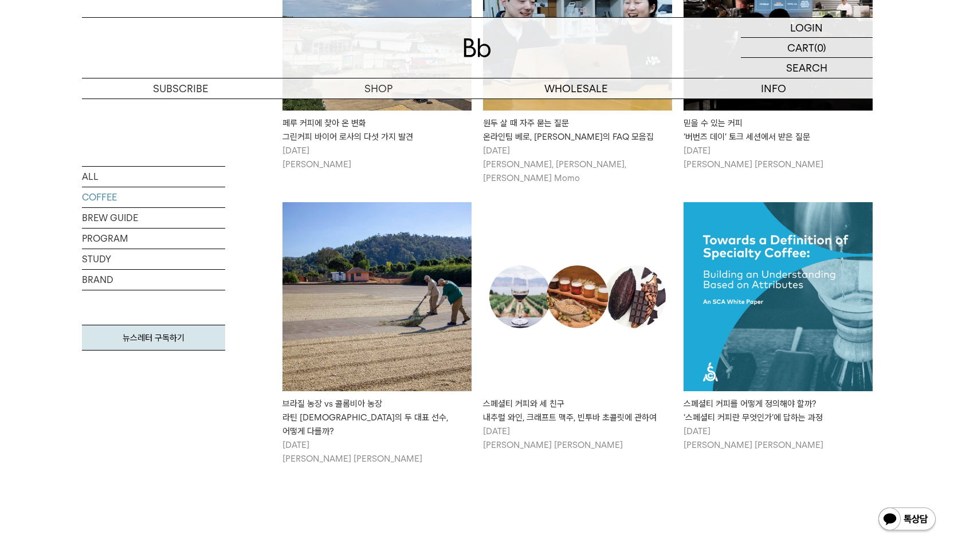
scroll to position [2524, 0]
click at [740, 242] on img at bounding box center [777, 296] width 189 height 189
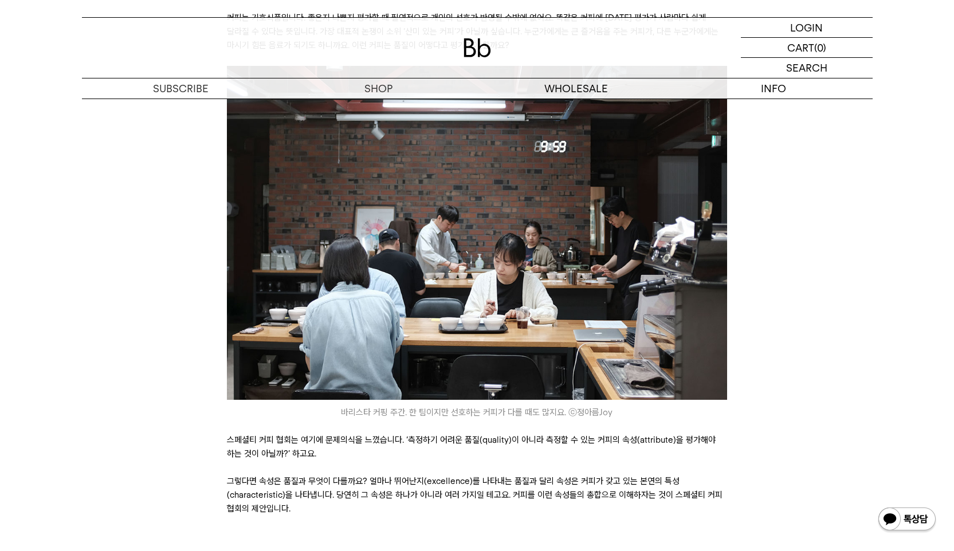
scroll to position [1421, 0]
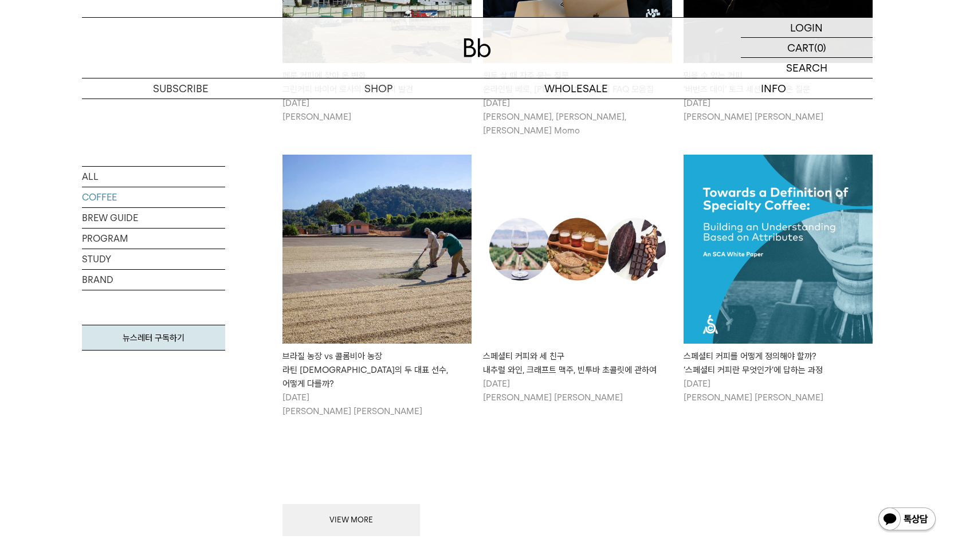
scroll to position [2585, 0]
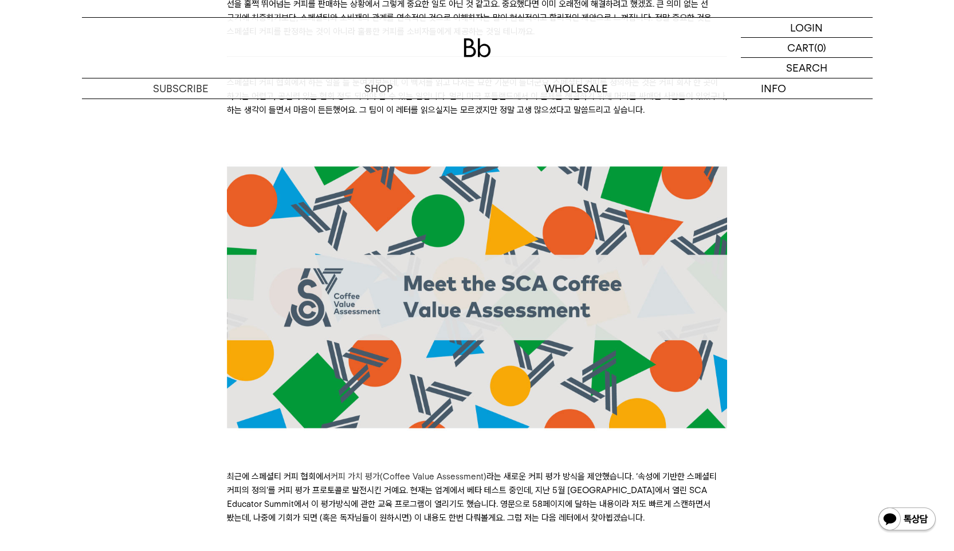
scroll to position [3877, 0]
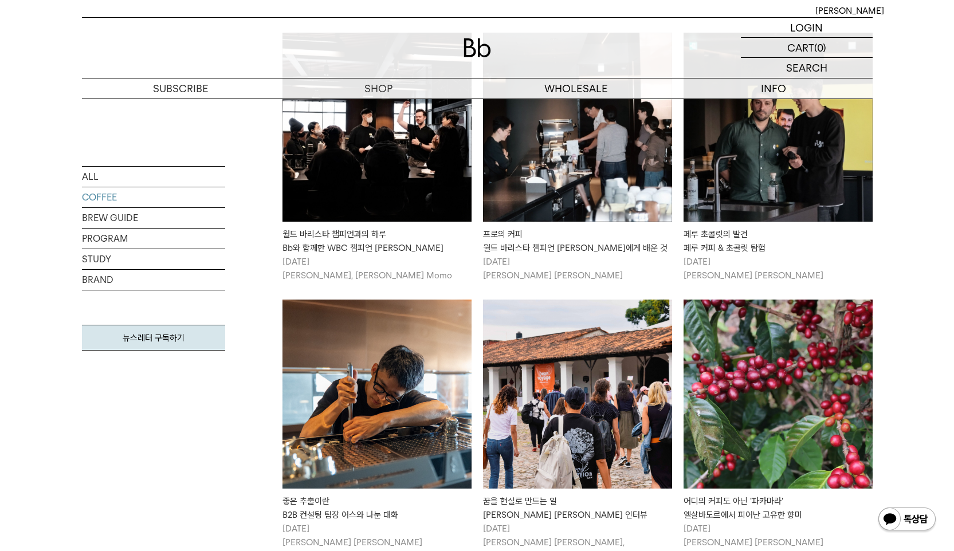
scroll to position [314, 0]
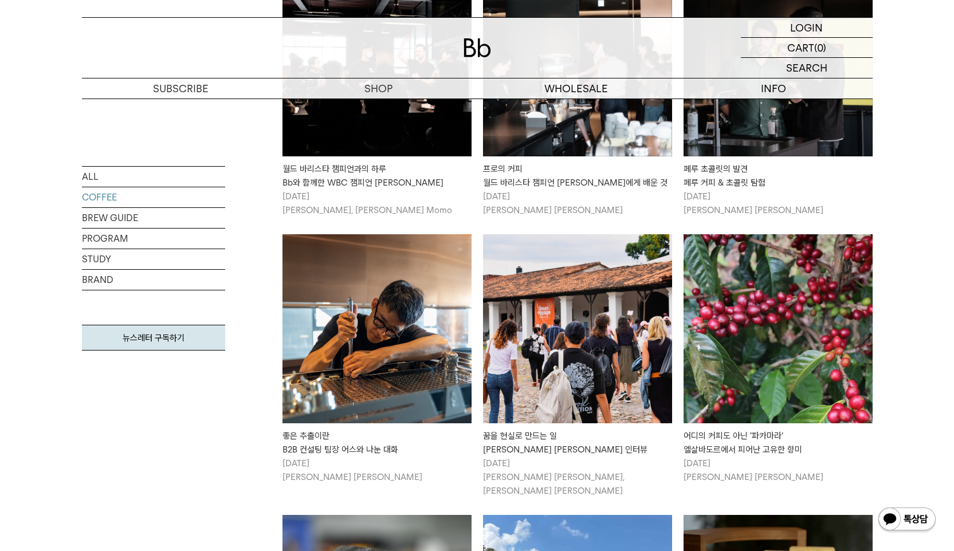
click at [734, 371] on img at bounding box center [777, 328] width 189 height 189
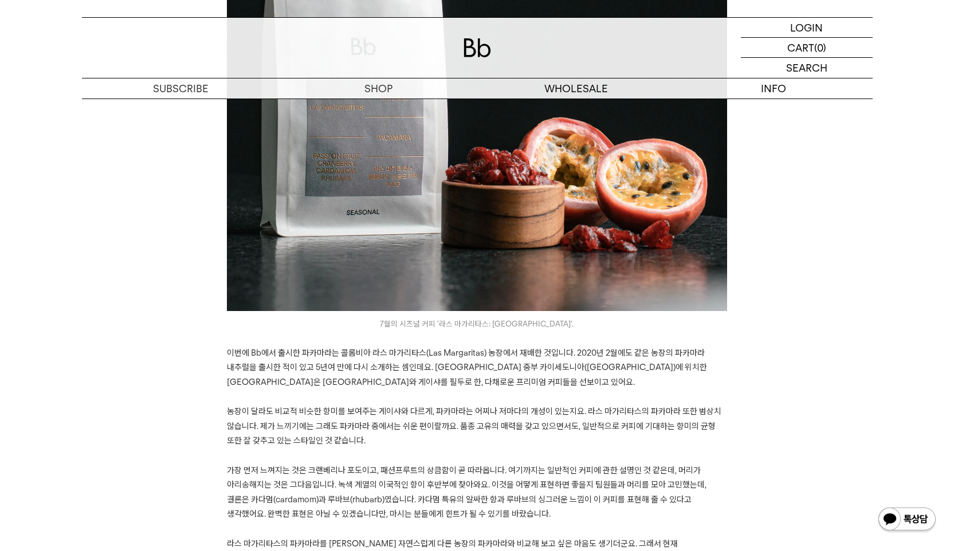
scroll to position [2968, 0]
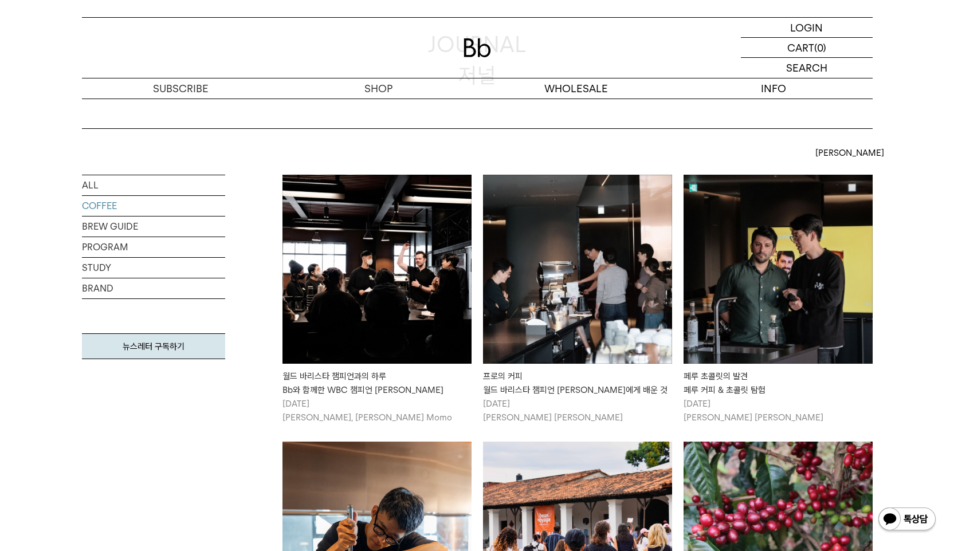
scroll to position [38, 0]
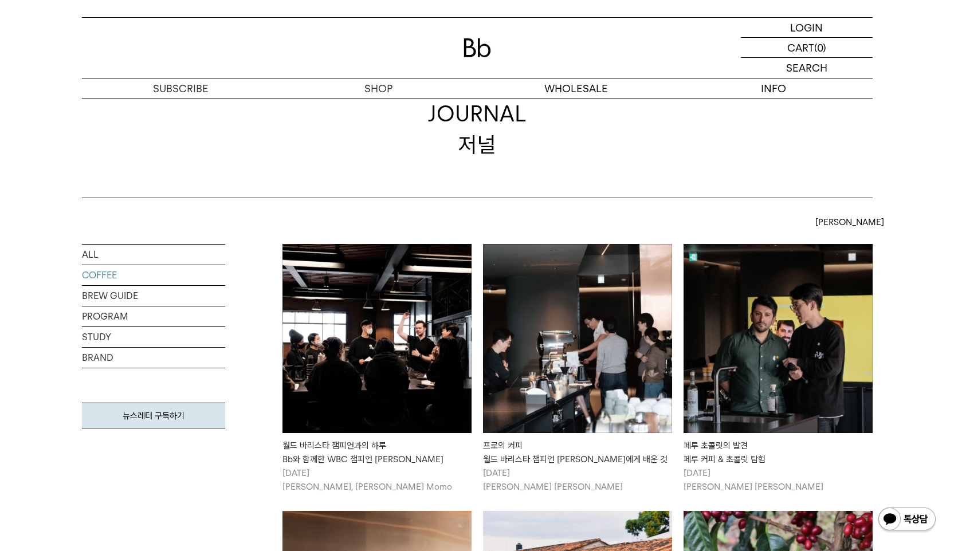
click at [568, 322] on img at bounding box center [577, 338] width 189 height 189
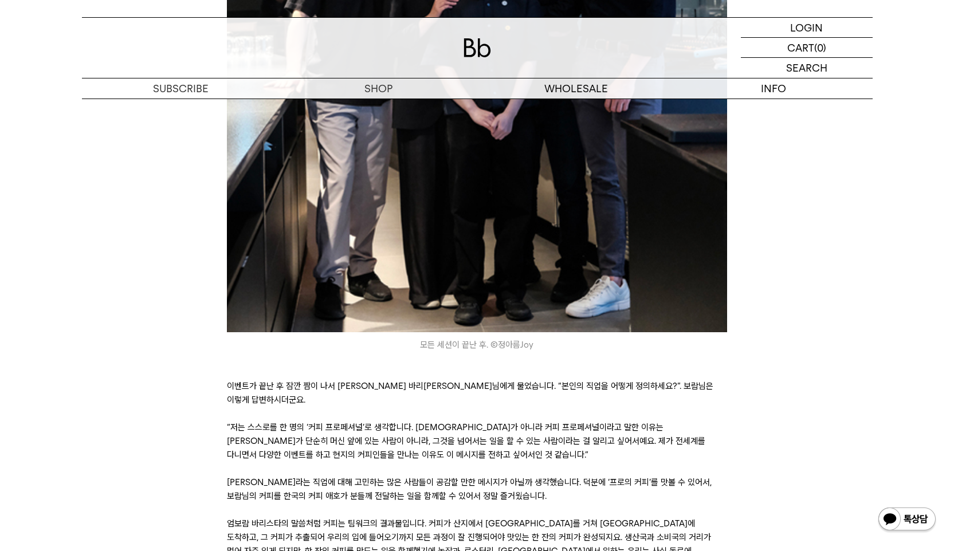
scroll to position [6084, 0]
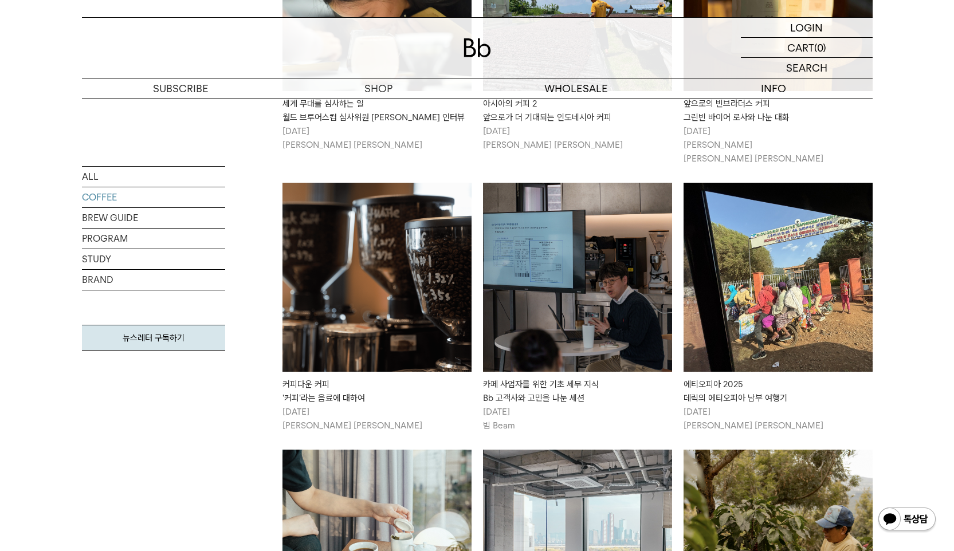
scroll to position [1105, 0]
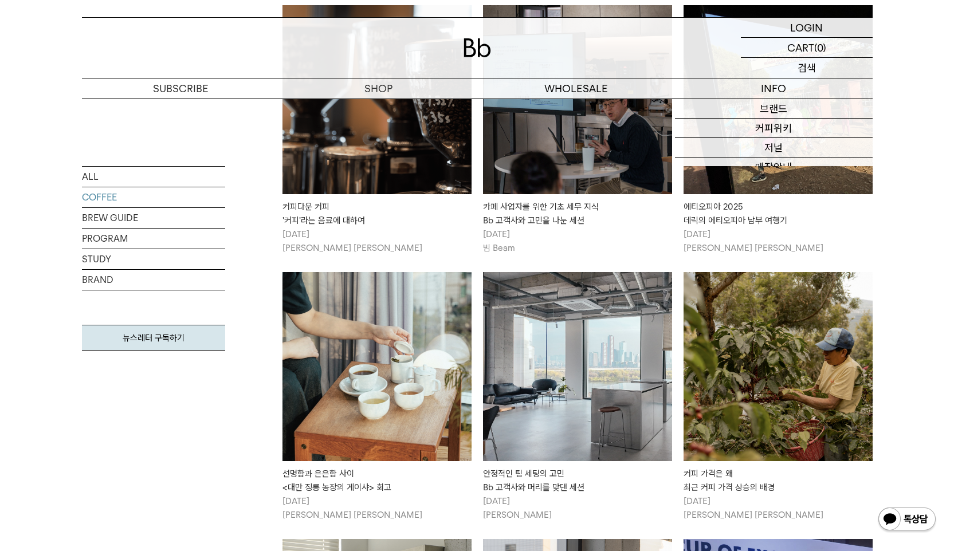
click at [803, 72] on p "검색" at bounding box center [806, 68] width 18 height 20
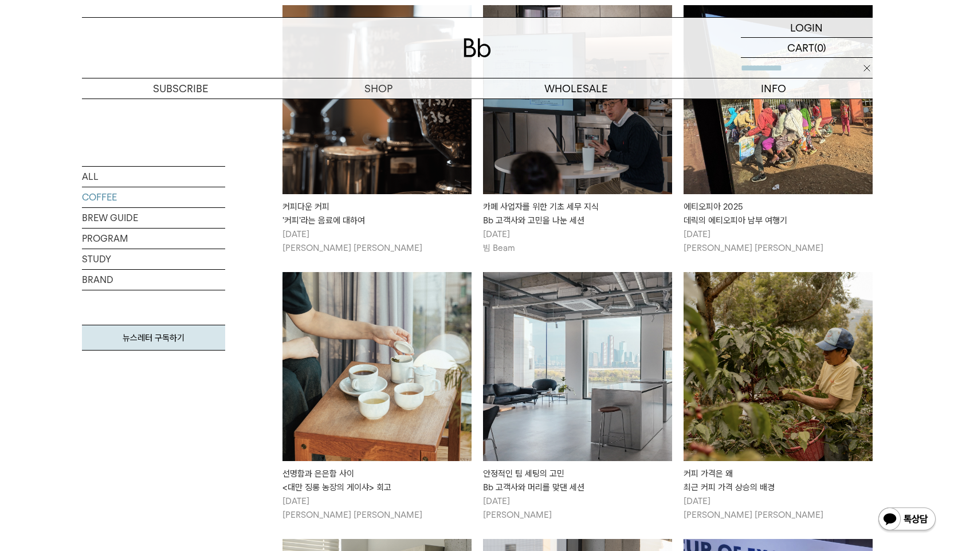
click at [804, 66] on input "text" at bounding box center [807, 68] width 132 height 20
type input "**"
click input "**" at bounding box center [0, 0] width 0 height 0
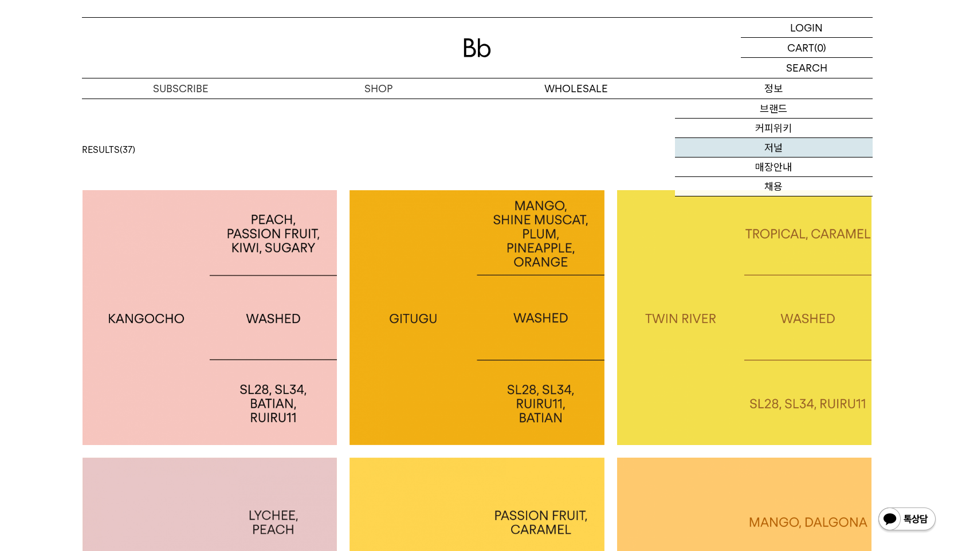
click at [776, 146] on link "저널" at bounding box center [774, 147] width 198 height 19
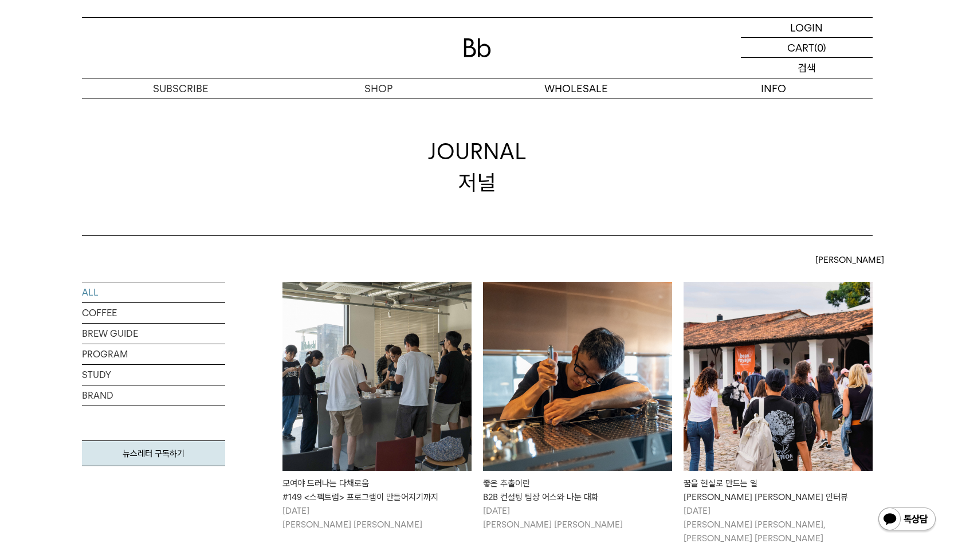
click at [812, 73] on p "검색" at bounding box center [806, 68] width 18 height 20
click at [811, 73] on input "text" at bounding box center [807, 68] width 132 height 20
